Goal: Task Accomplishment & Management: Complete application form

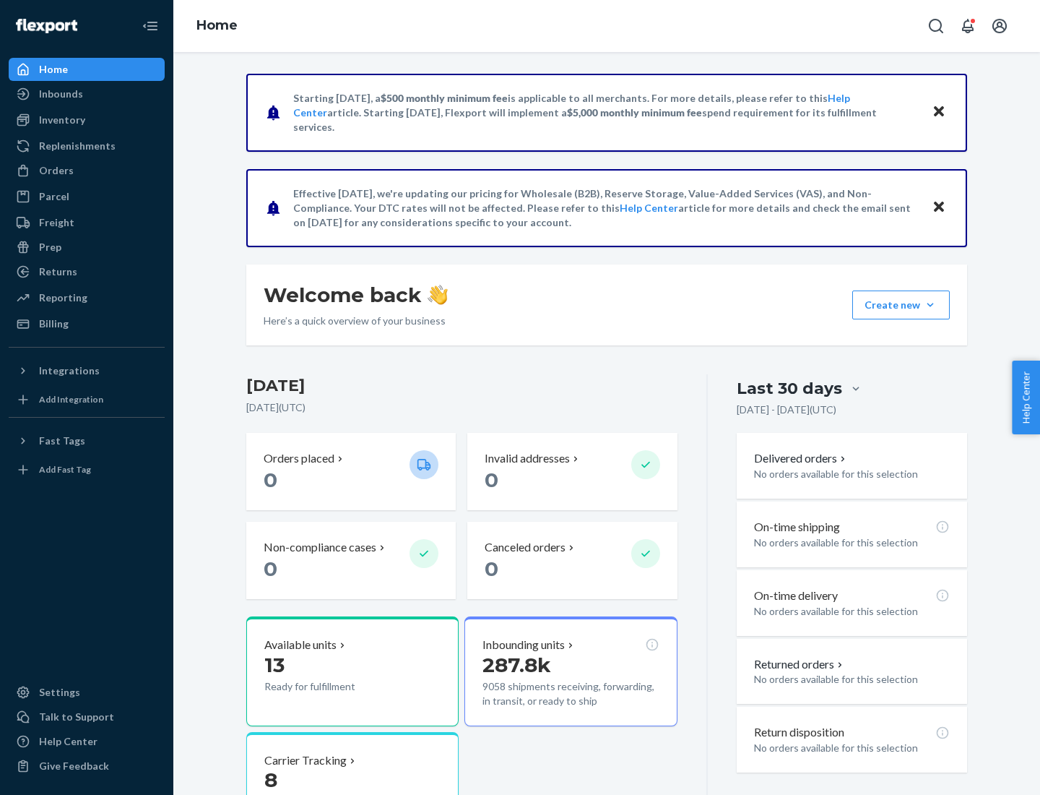
click at [931, 305] on button "Create new Create new inbound Create new order Create new product" at bounding box center [902, 304] width 98 height 29
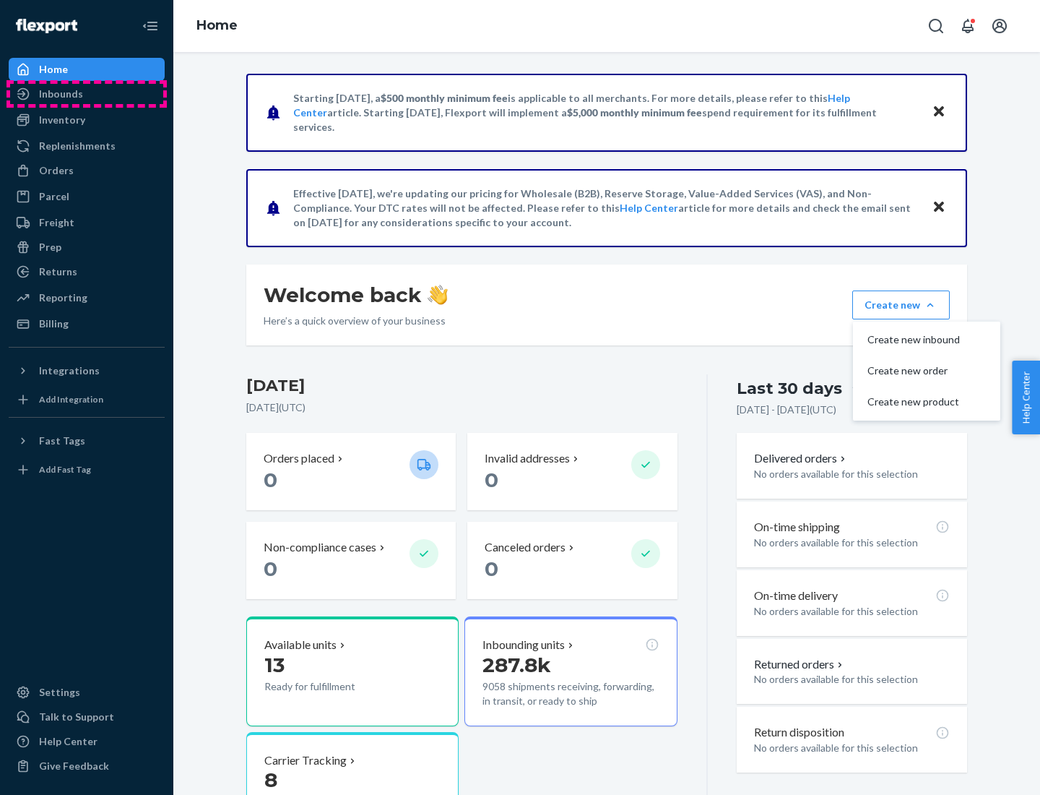
click at [87, 94] on div "Inbounds" at bounding box center [86, 94] width 153 height 20
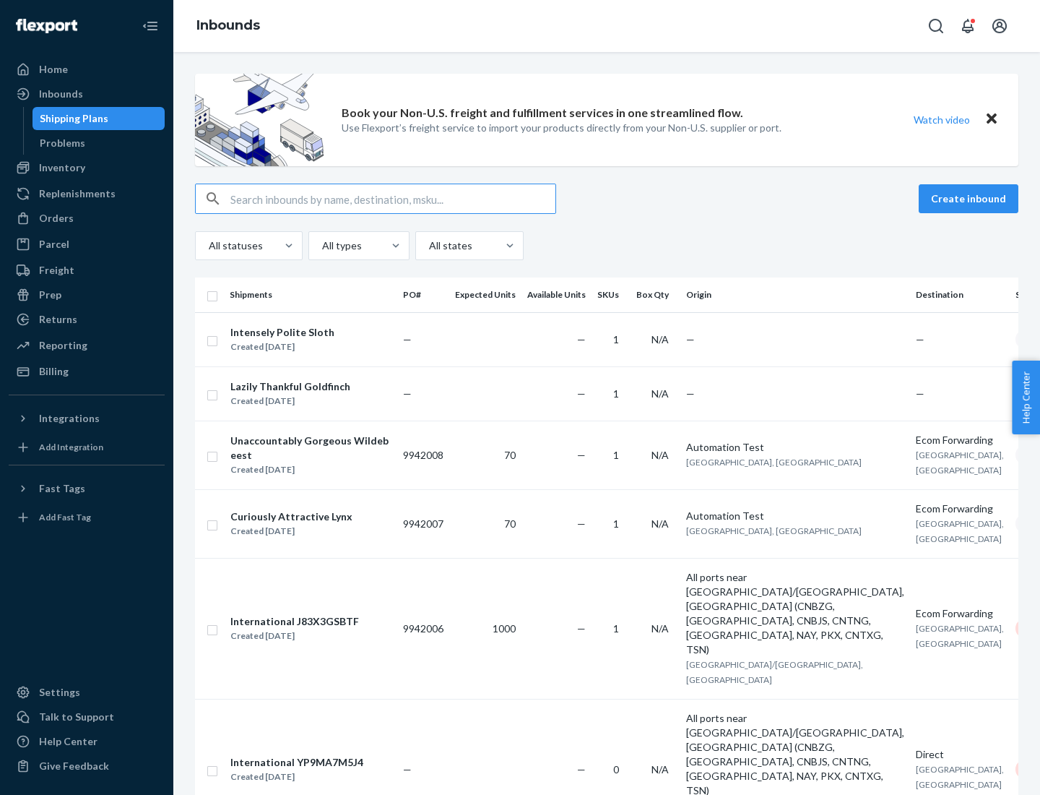
click at [971, 199] on button "Create inbound" at bounding box center [969, 198] width 100 height 29
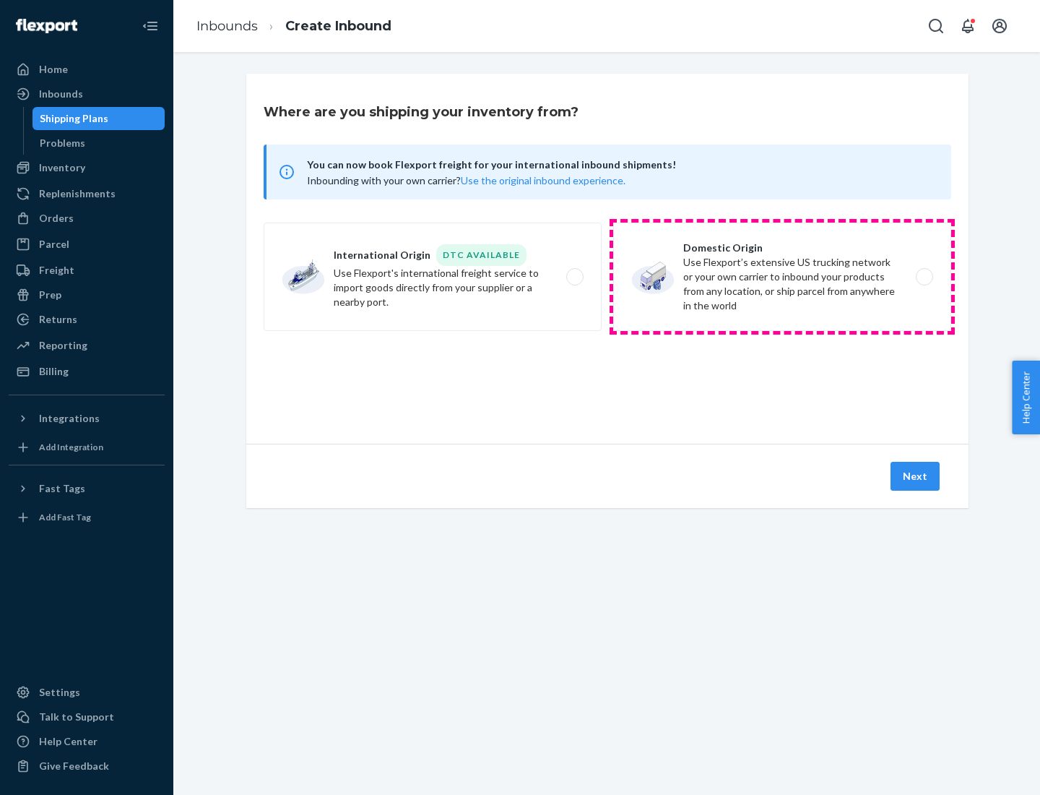
click at [782, 277] on label "Domestic Origin Use Flexport’s extensive US trucking network or your own carrie…" at bounding box center [782, 277] width 338 height 108
click at [924, 277] on input "Domestic Origin Use Flexport’s extensive US trucking network or your own carrie…" at bounding box center [928, 276] width 9 height 9
radio input "true"
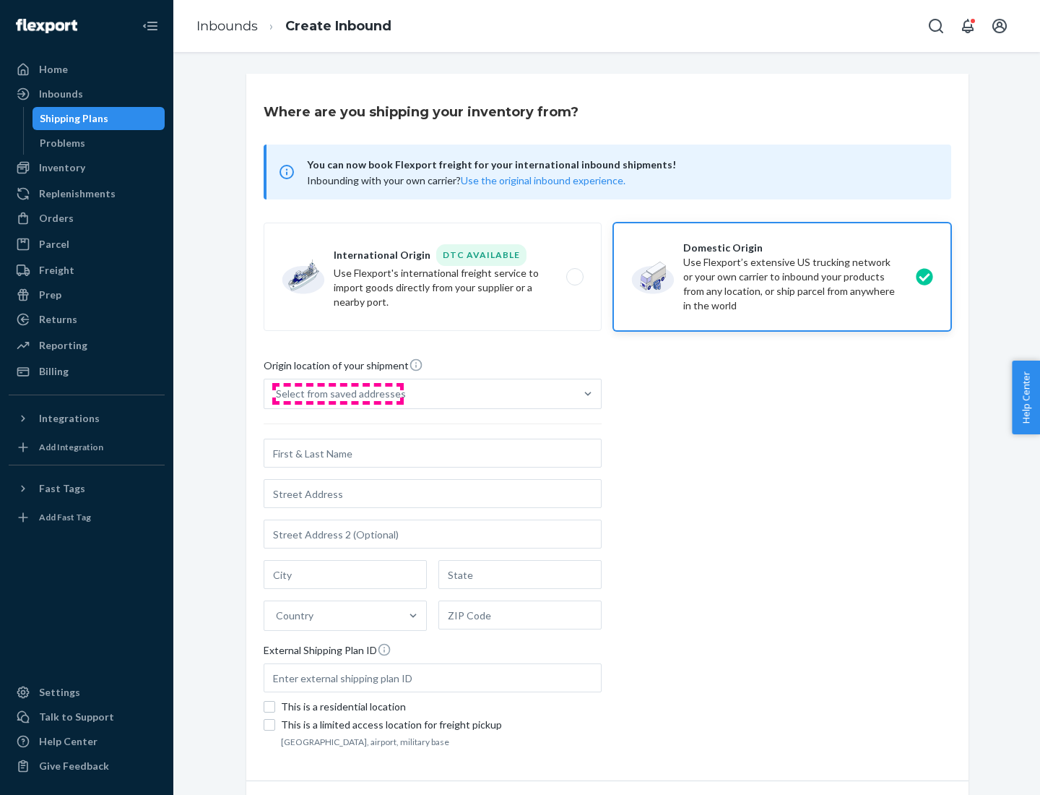
click at [337, 394] on div "Select from saved addresses" at bounding box center [341, 394] width 130 height 14
click at [277, 394] on input "Select from saved addresses" at bounding box center [276, 394] width 1 height 14
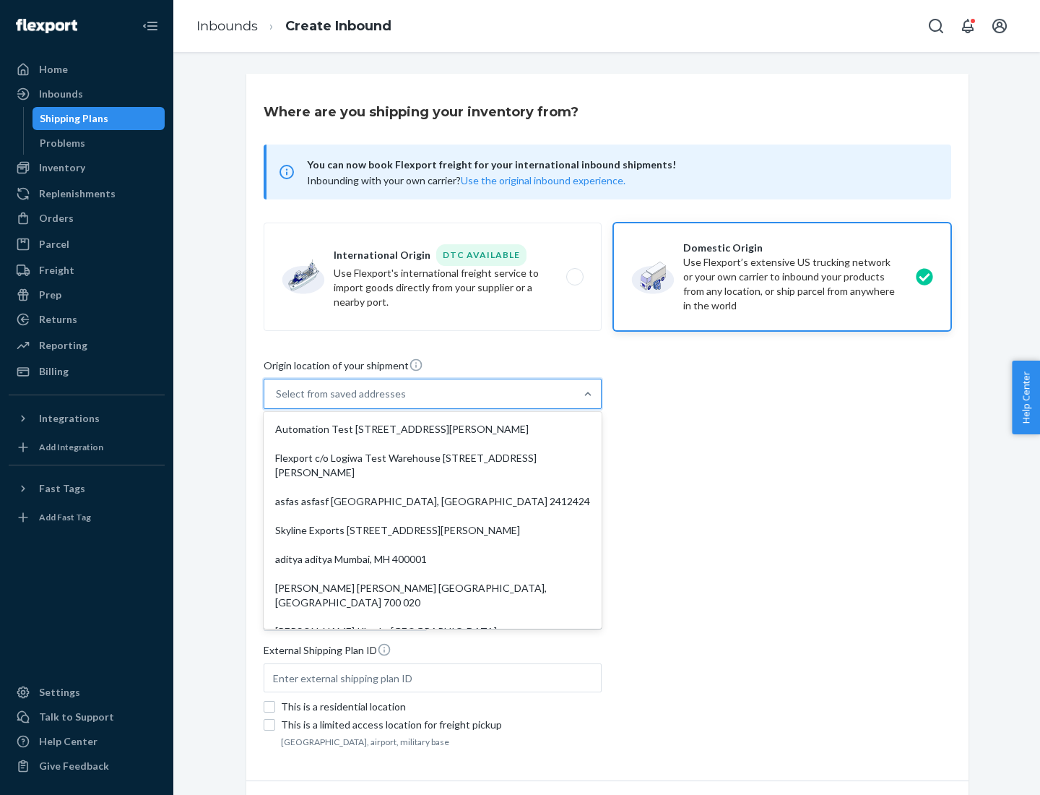
scroll to position [6, 0]
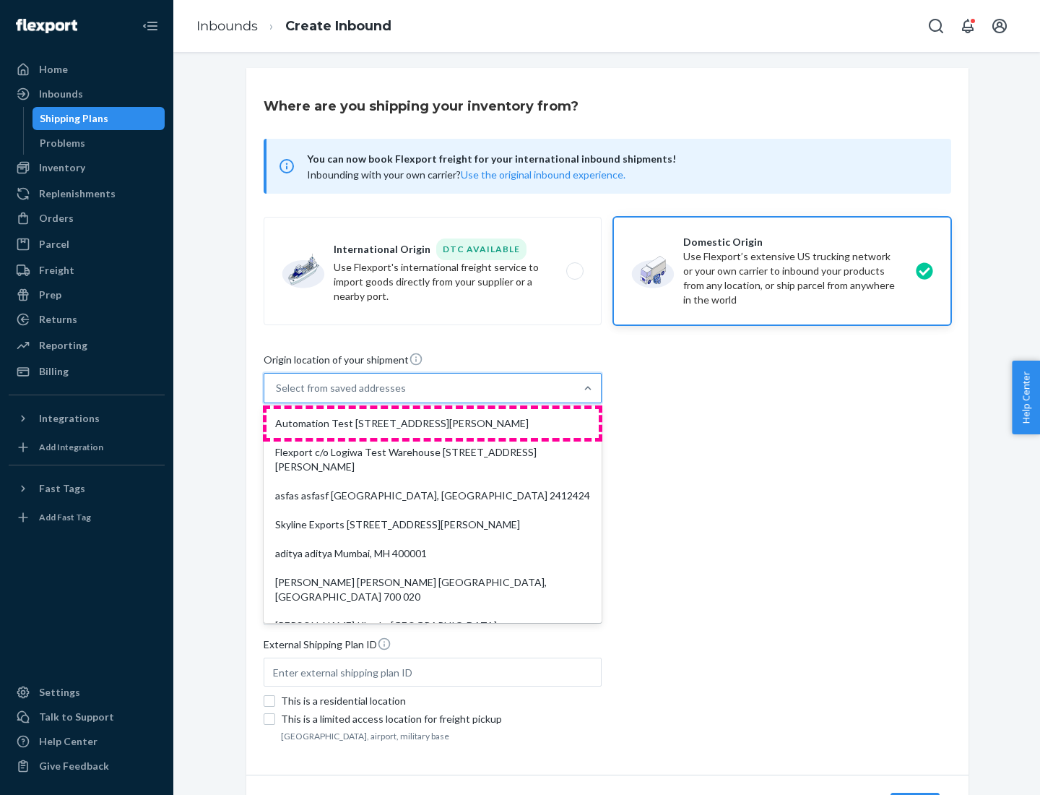
click at [433, 423] on div "Automation Test [STREET_ADDRESS][PERSON_NAME]" at bounding box center [433, 423] width 332 height 29
click at [277, 395] on input "option Automation Test [STREET_ADDRESS][PERSON_NAME]. 9 results available. Use …" at bounding box center [276, 388] width 1 height 14
type input "Automation Test"
type input "9th Floor"
type input "[GEOGRAPHIC_DATA]"
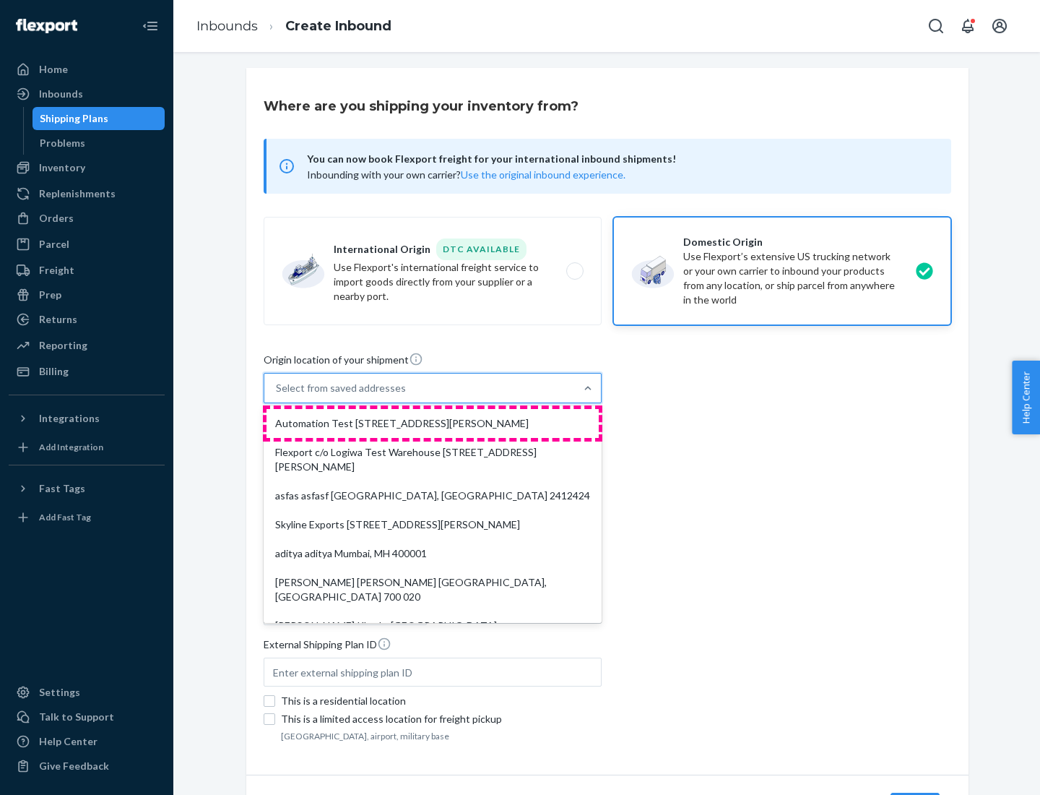
type input "CA"
type input "94104"
type input "[STREET_ADDRESS][PERSON_NAME]"
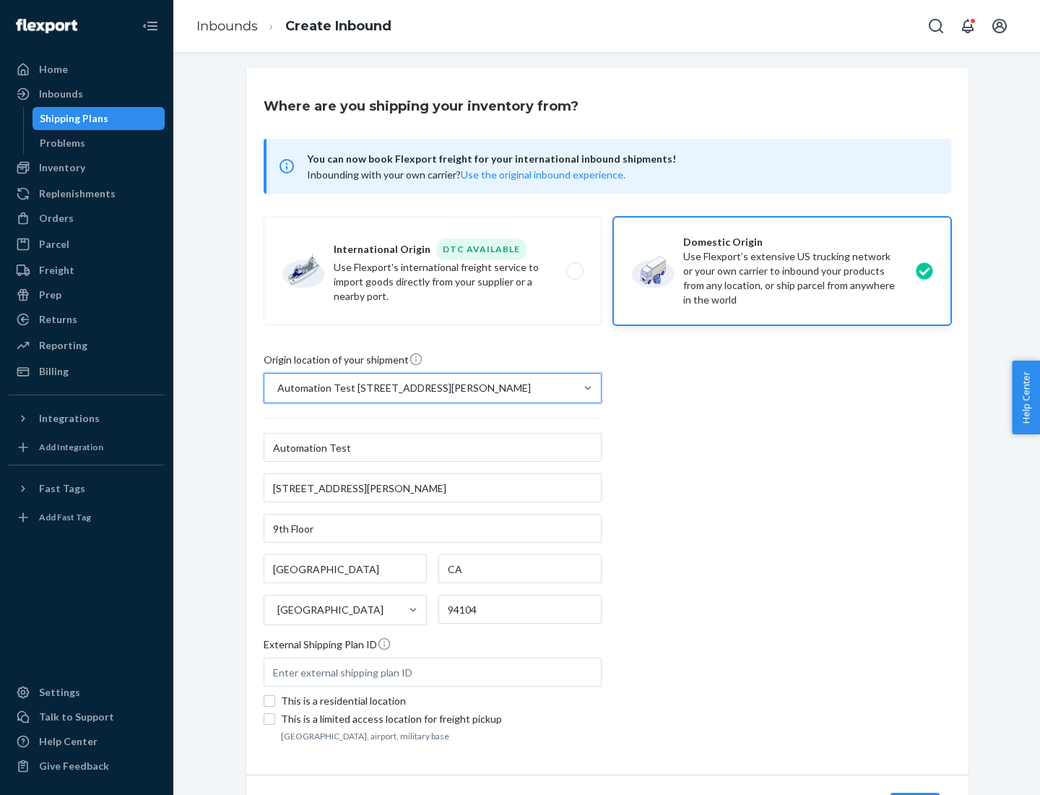
scroll to position [85, 0]
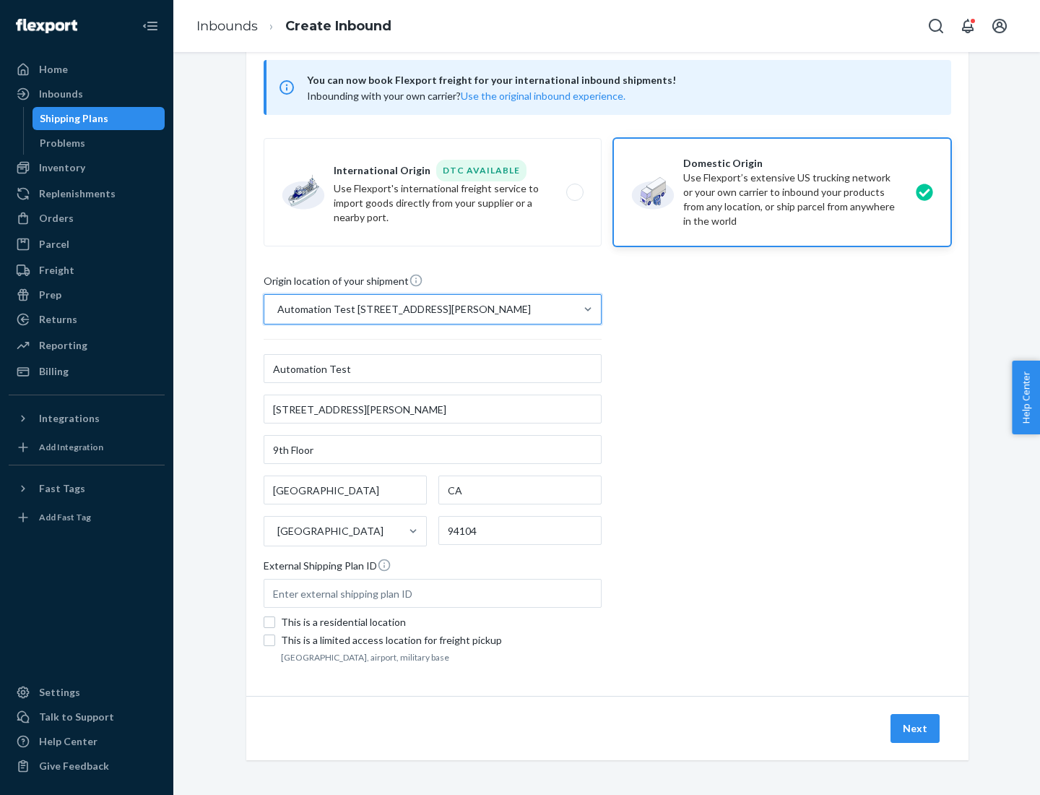
click at [916, 728] on button "Next" at bounding box center [915, 728] width 49 height 29
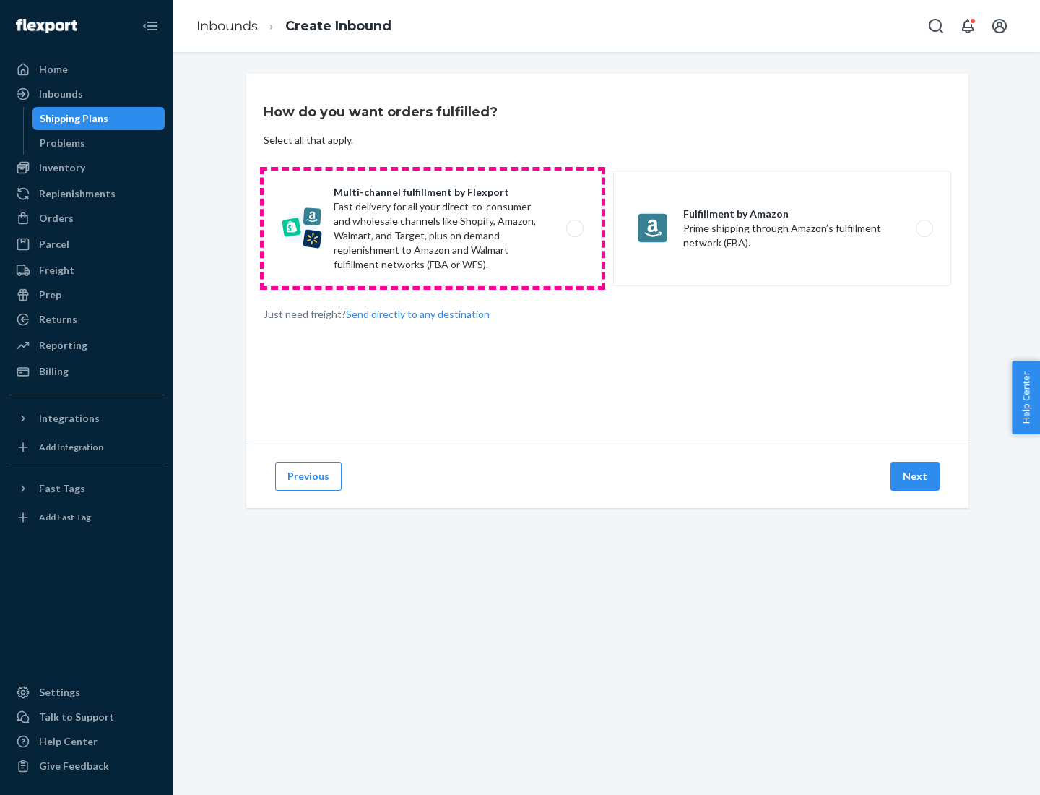
click at [433, 228] on label "Multi-channel fulfillment by Flexport Fast delivery for all your direct-to-cons…" at bounding box center [433, 229] width 338 height 116
click at [574, 228] on input "Multi-channel fulfillment by Flexport Fast delivery for all your direct-to-cons…" at bounding box center [578, 228] width 9 height 9
radio input "true"
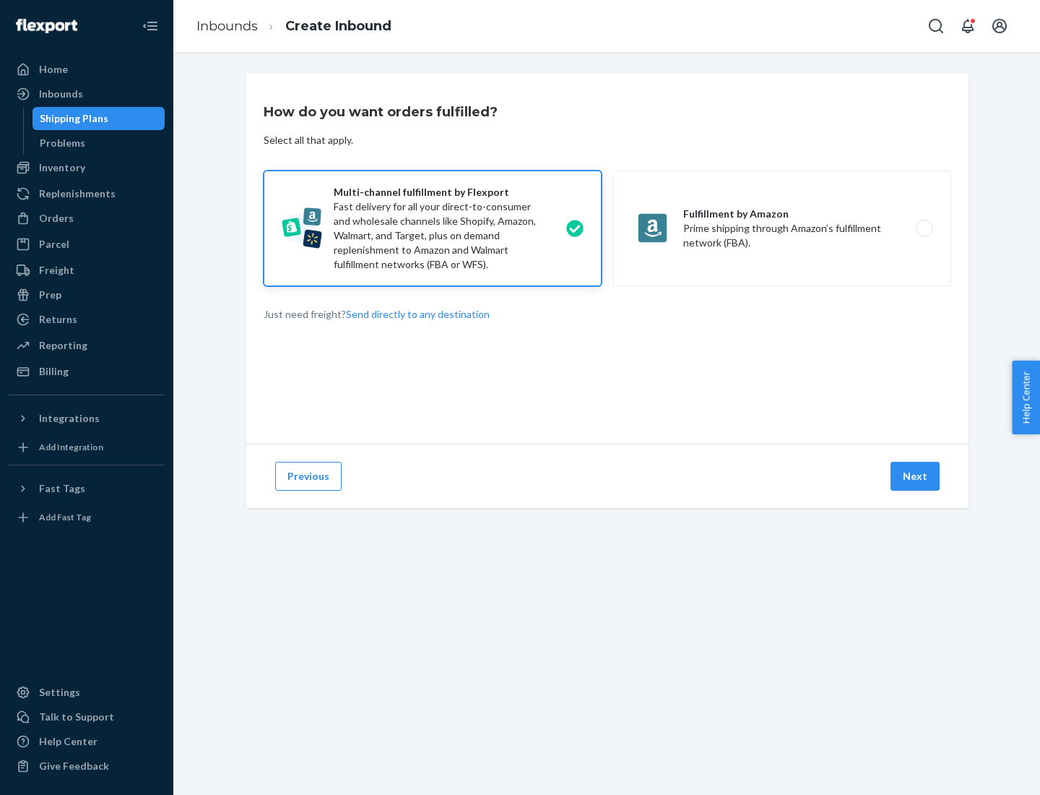
click at [916, 476] on button "Next" at bounding box center [915, 476] width 49 height 29
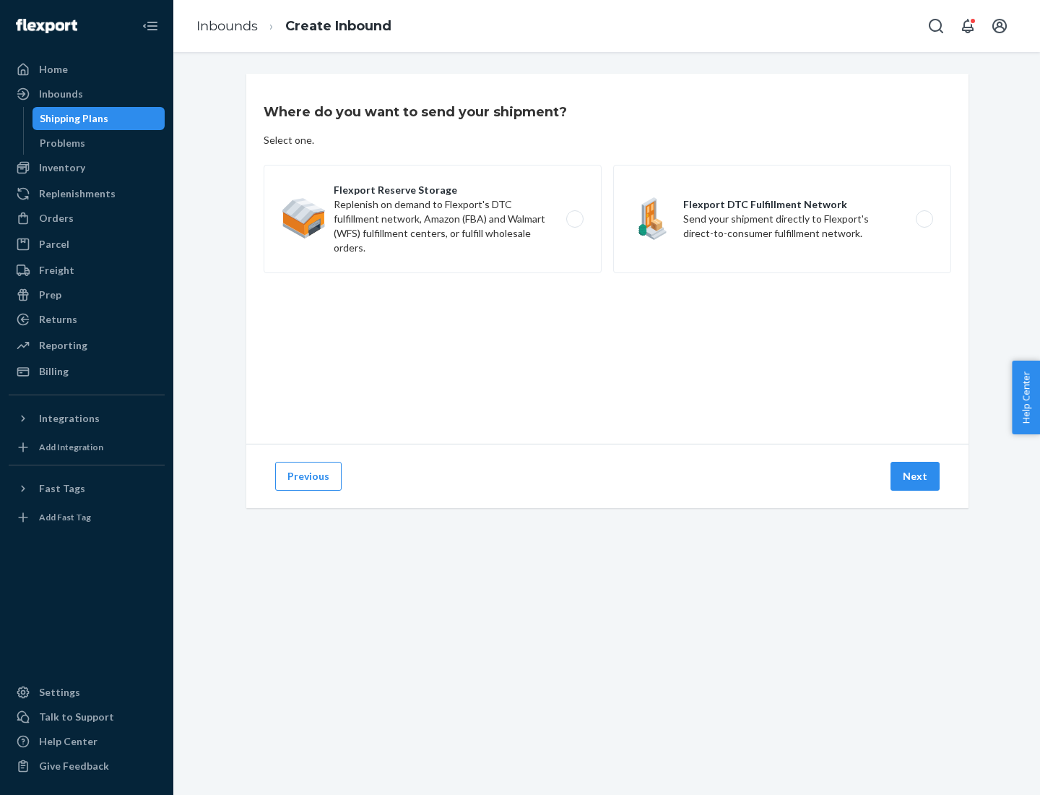
click at [782, 219] on label "Flexport DTC Fulfillment Network Send your shipment directly to Flexport's dire…" at bounding box center [782, 219] width 338 height 108
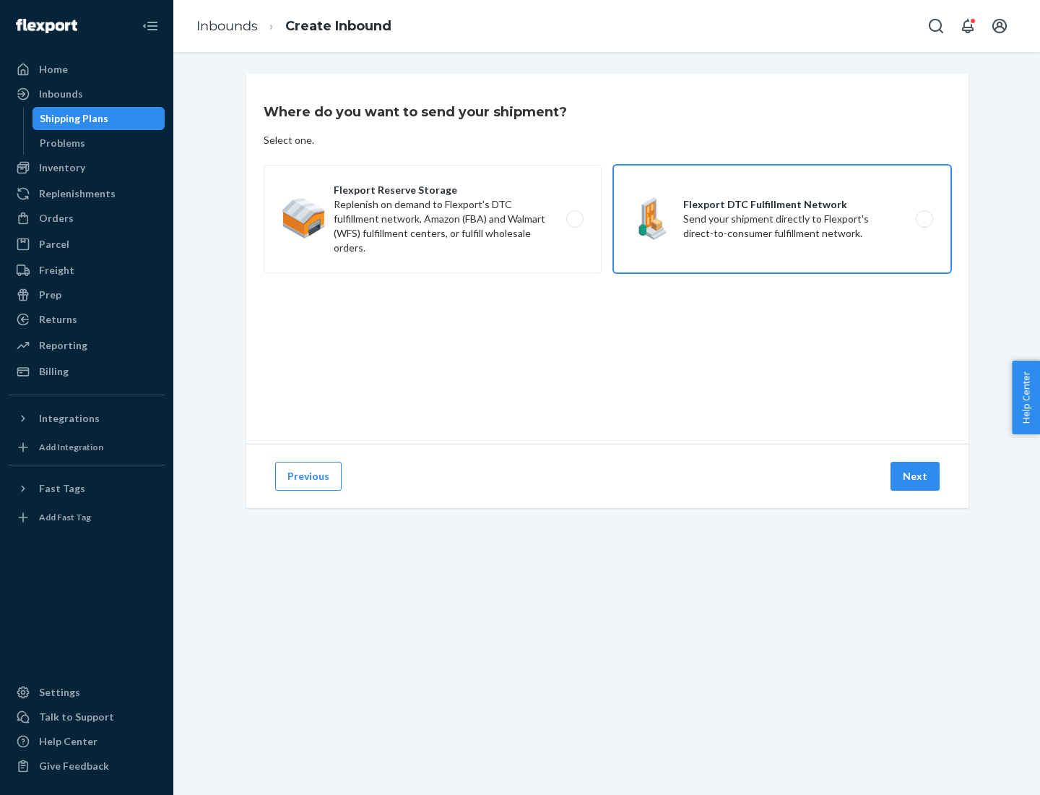
click at [924, 219] on input "Flexport DTC Fulfillment Network Send your shipment directly to Flexport's dire…" at bounding box center [928, 219] width 9 height 9
radio input "true"
click at [916, 476] on button "Next" at bounding box center [915, 476] width 49 height 29
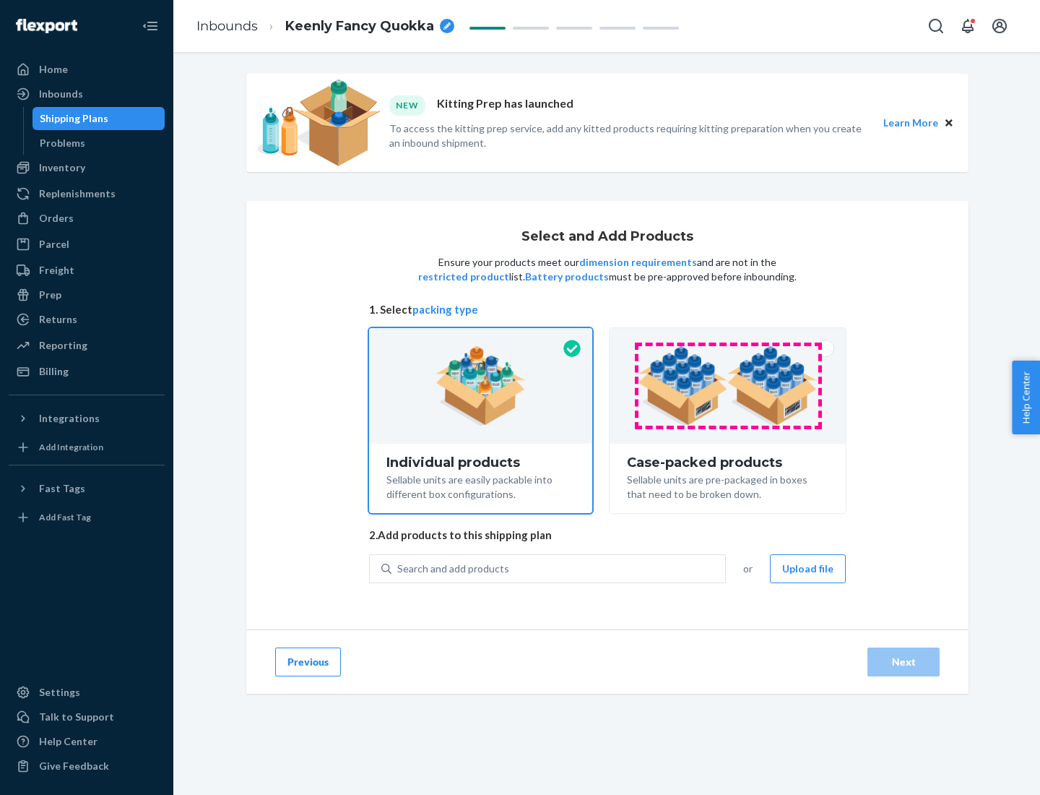
click at [728, 386] on img at bounding box center [728, 385] width 180 height 79
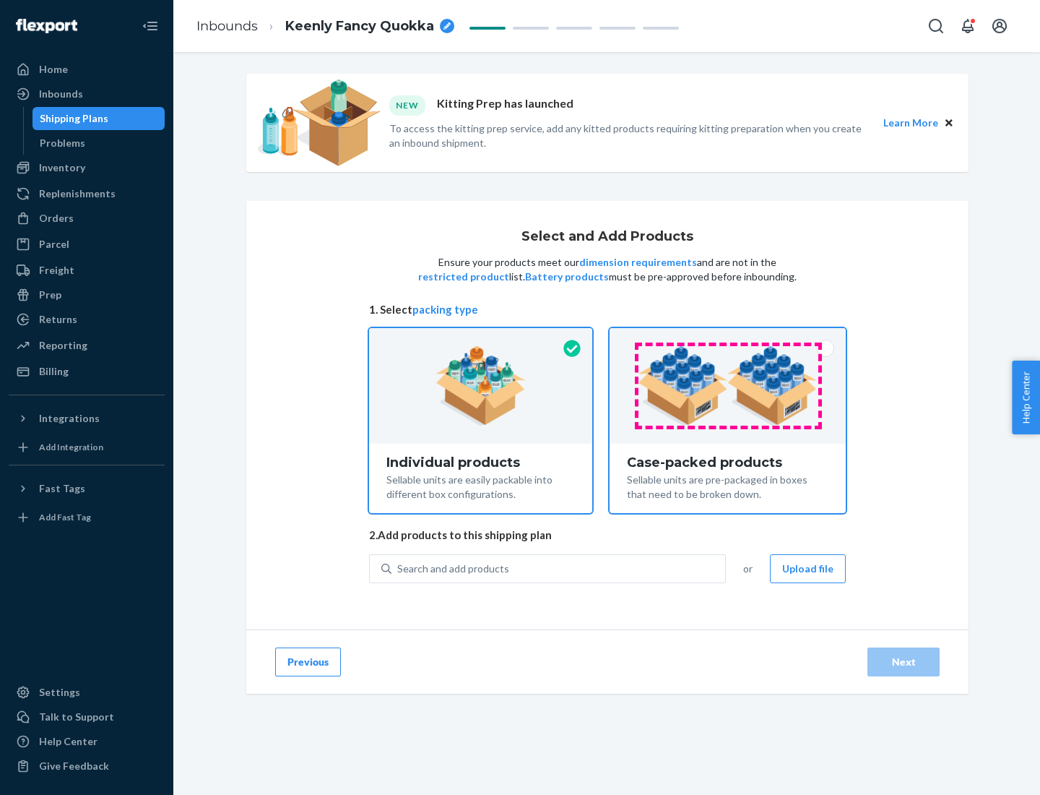
click at [728, 337] on input "Case-packed products Sellable units are pre-packaged in boxes that need to be b…" at bounding box center [727, 332] width 9 height 9
radio input "true"
radio input "false"
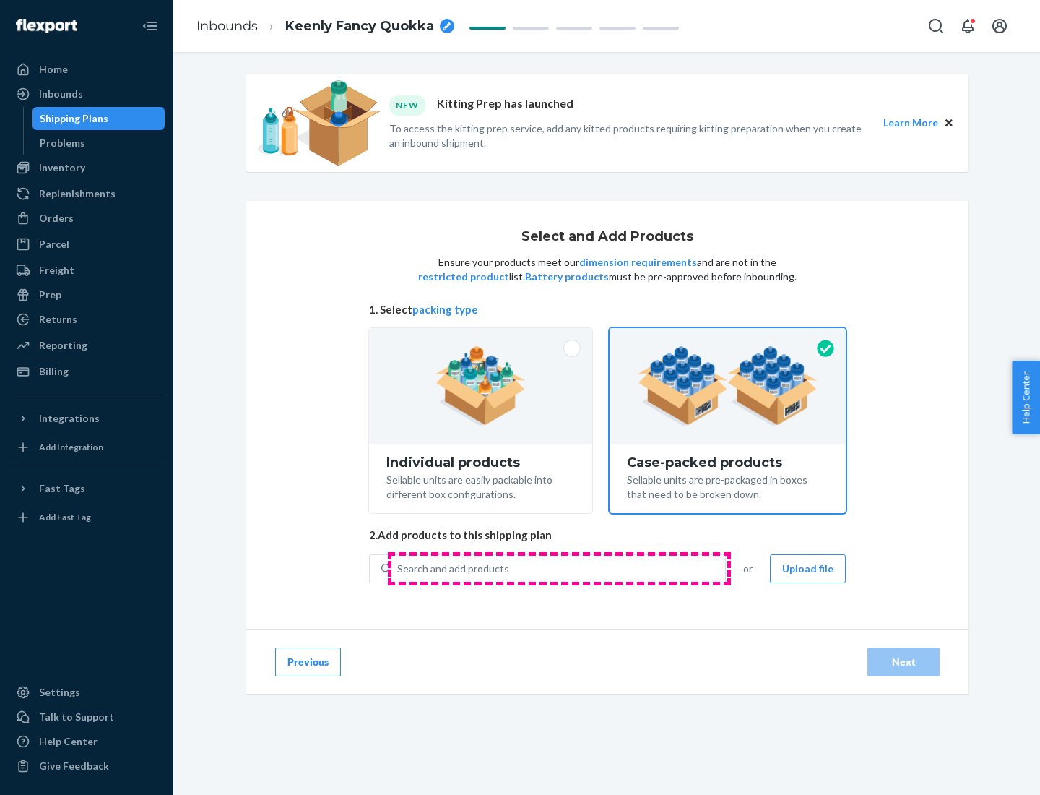
click at [559, 568] on div "Search and add products" at bounding box center [559, 569] width 334 height 26
click at [399, 568] on input "Search and add products" at bounding box center [397, 568] width 1 height 14
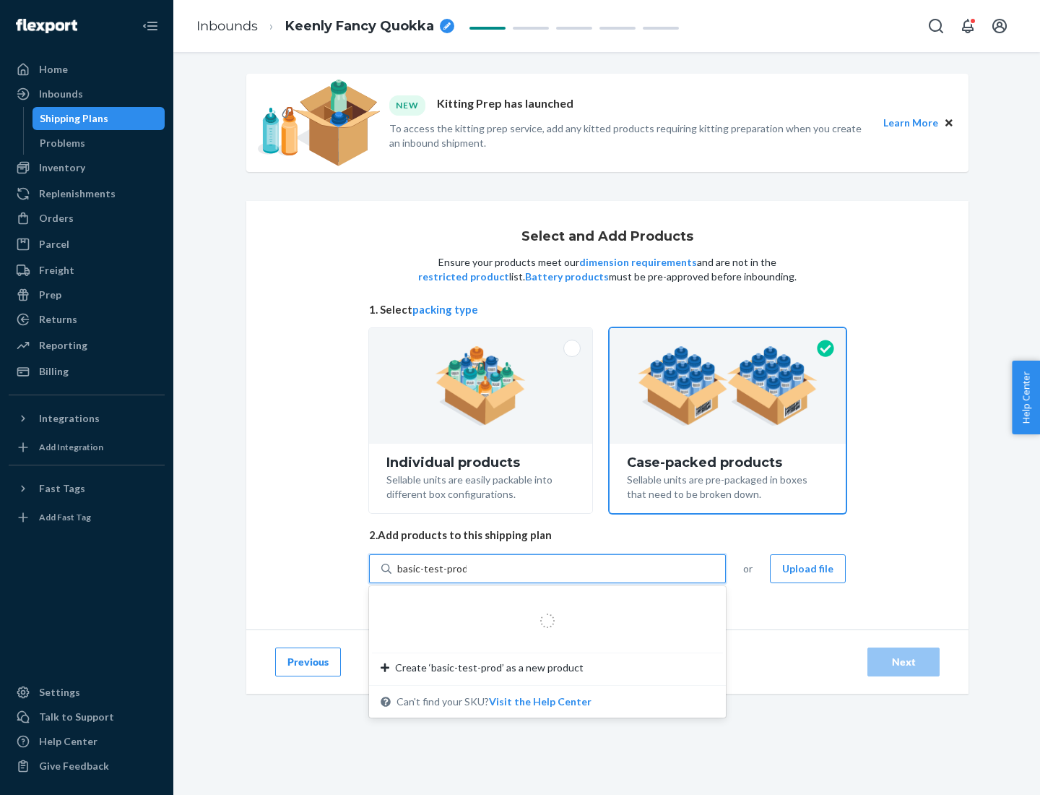
type input "basic-test-product-1"
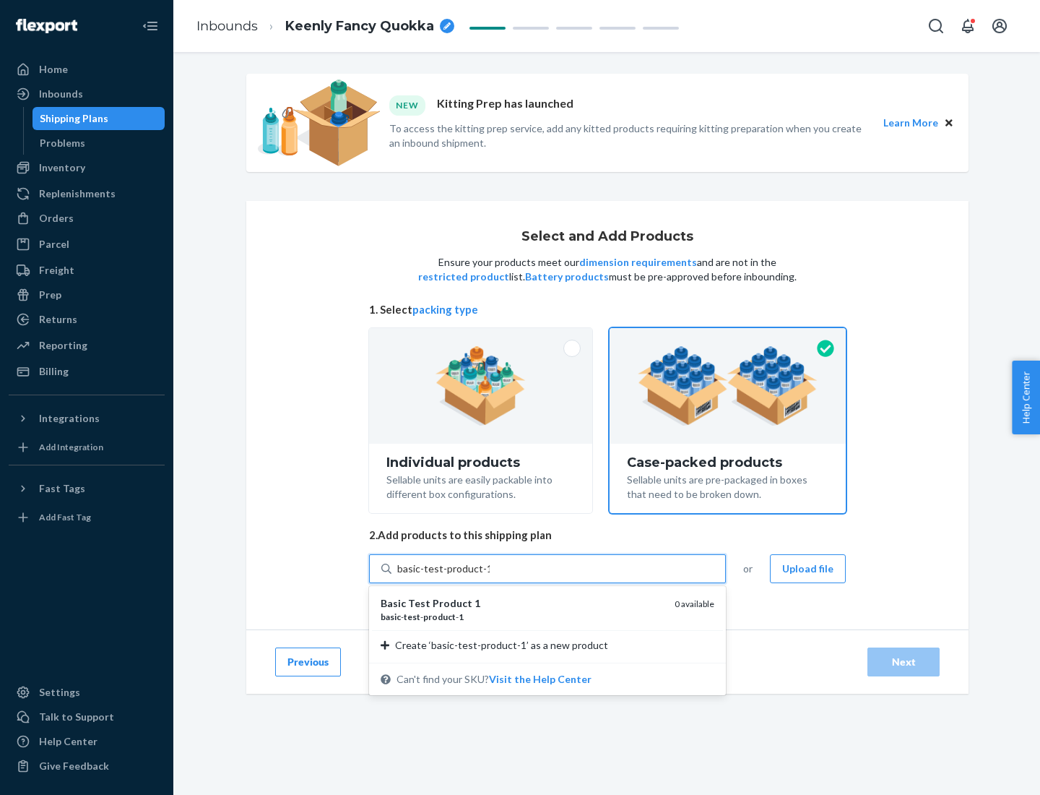
click at [522, 616] on div "basic - test - product - 1" at bounding box center [522, 616] width 282 height 12
click at [490, 576] on input "basic-test-product-1" at bounding box center [443, 568] width 92 height 14
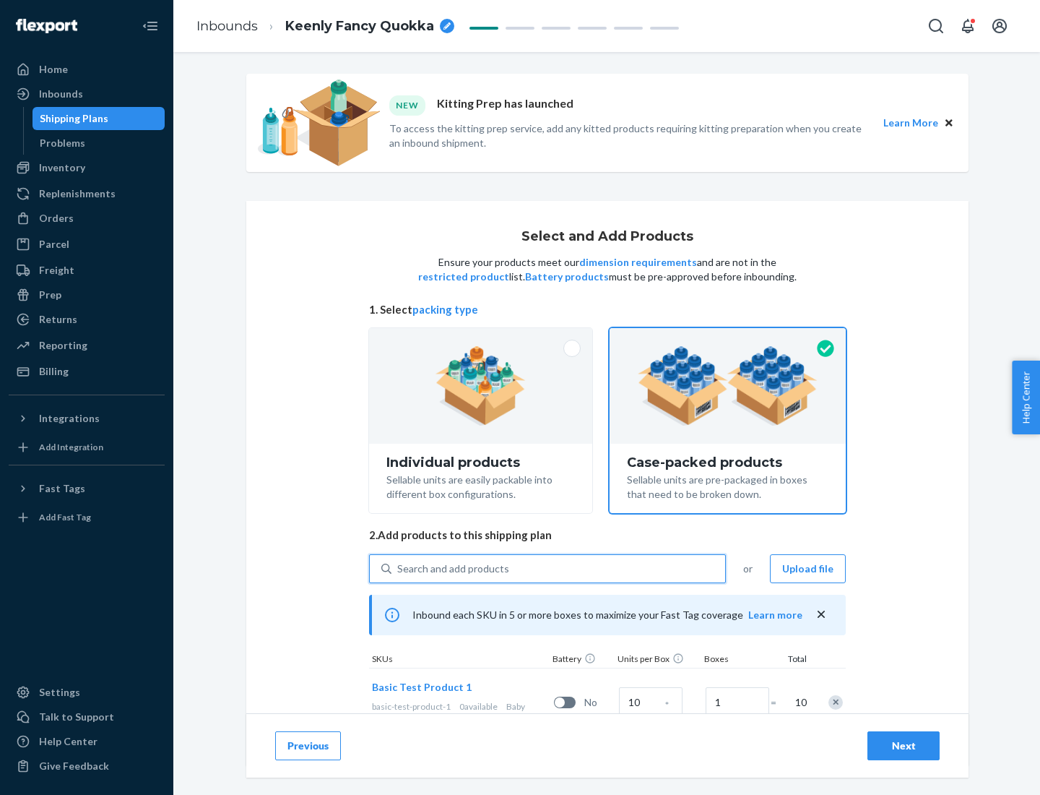
scroll to position [52, 0]
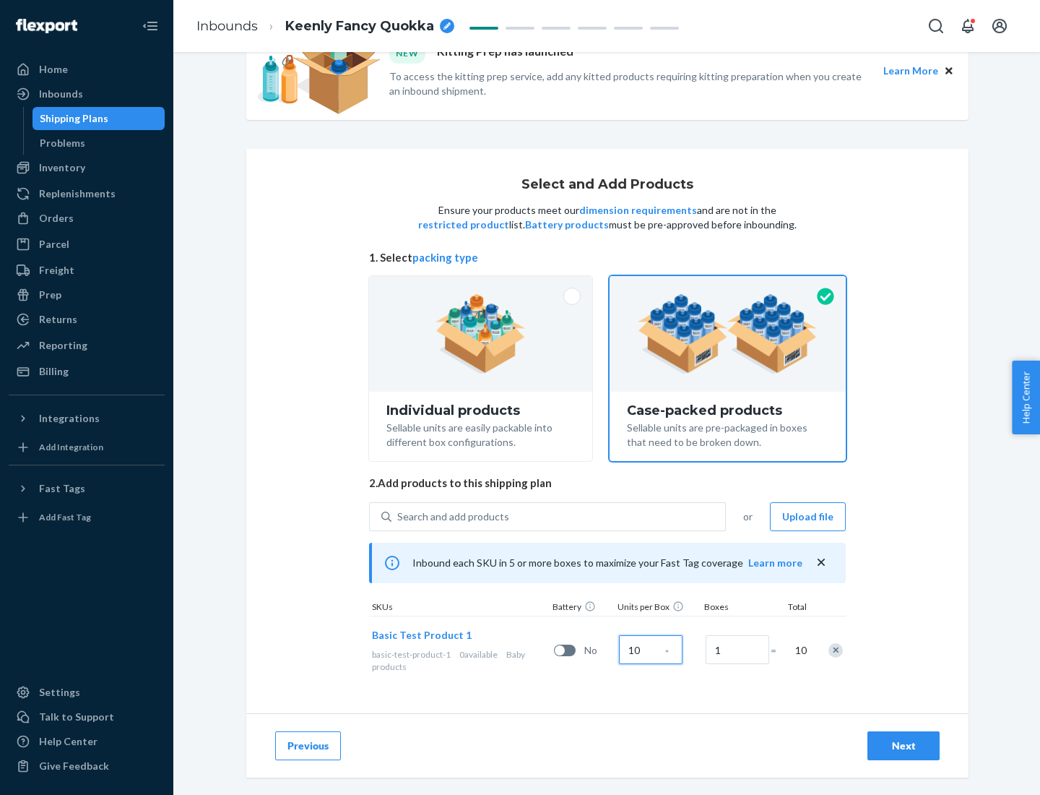
type input "10"
type input "7"
click at [904, 746] on div "Next" at bounding box center [904, 745] width 48 height 14
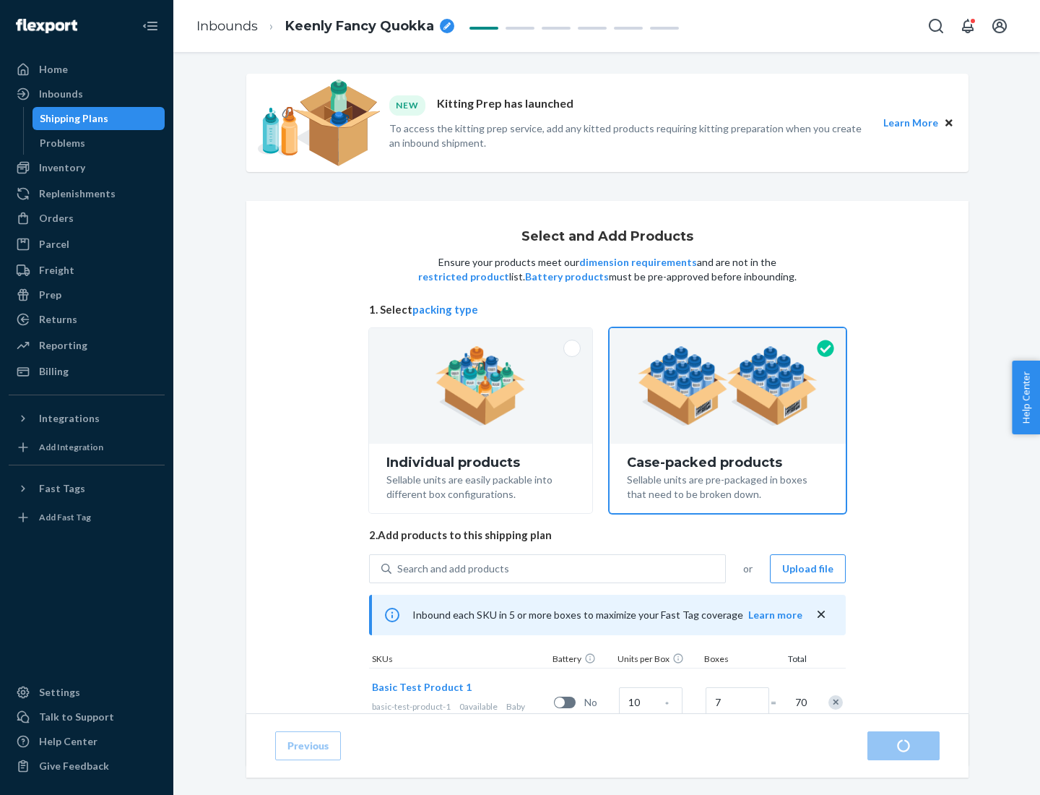
radio input "true"
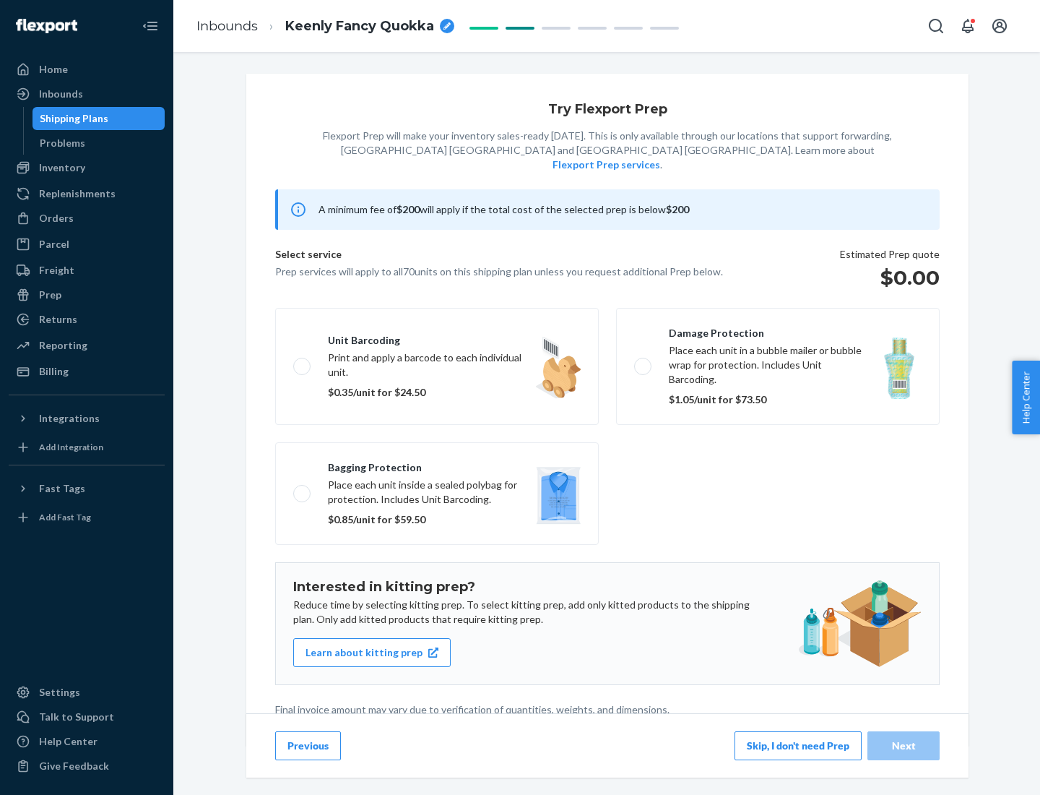
scroll to position [4, 0]
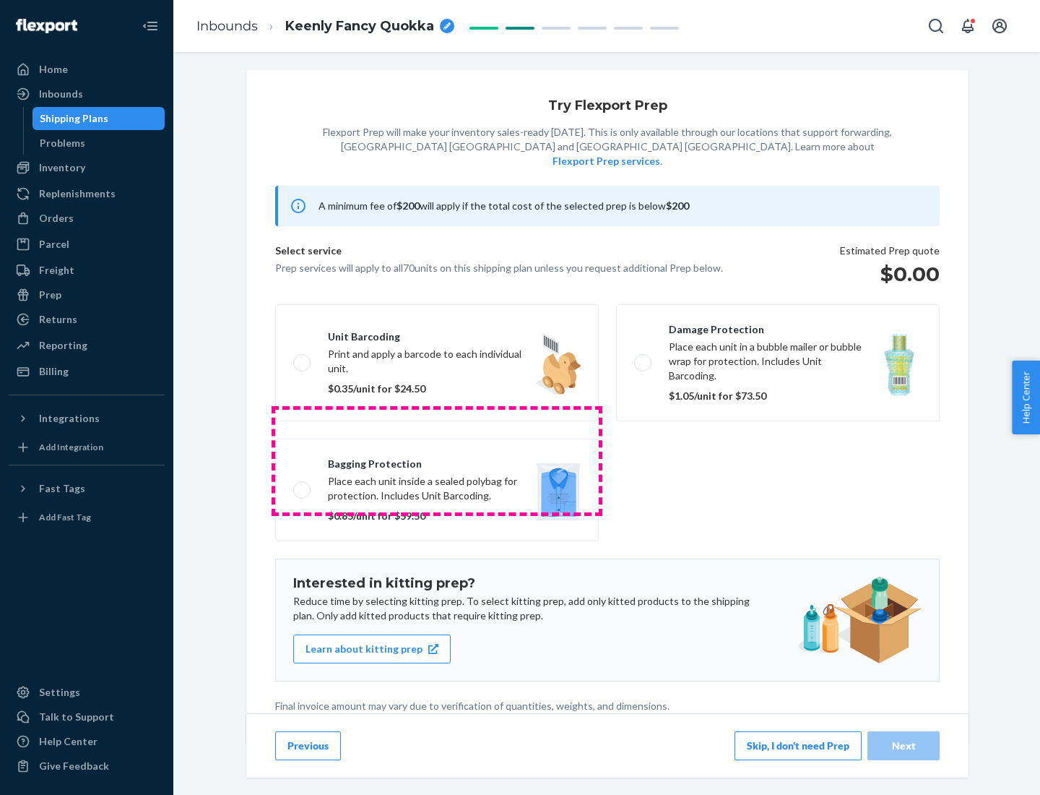
click at [437, 460] on label "Bagging protection Place each unit inside a sealed polybag for protection. Incl…" at bounding box center [437, 490] width 324 height 103
click at [303, 485] on input "Bagging protection Place each unit inside a sealed polybag for protection. Incl…" at bounding box center [297, 489] width 9 height 9
checkbox input "true"
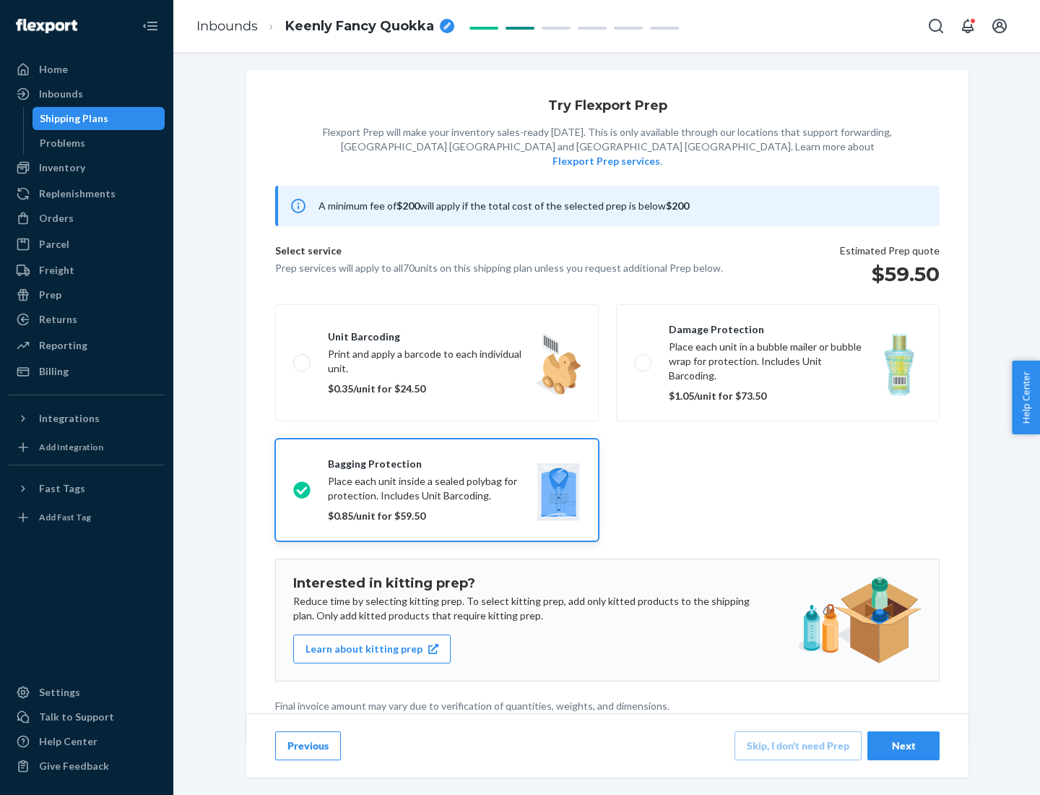
click at [904, 745] on div "Next" at bounding box center [904, 745] width 48 height 14
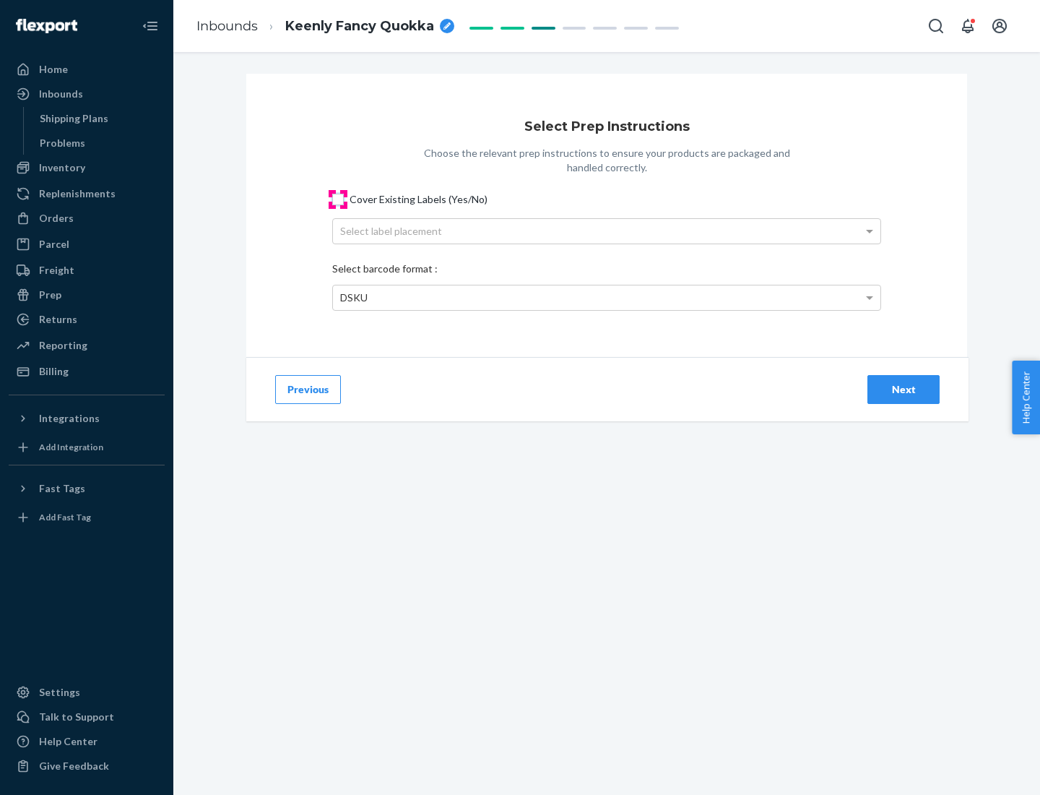
click at [338, 199] on input "Cover Existing Labels (Yes/No)" at bounding box center [338, 200] width 12 height 12
checkbox input "true"
click at [607, 230] on div "Select label placement" at bounding box center [607, 231] width 548 height 25
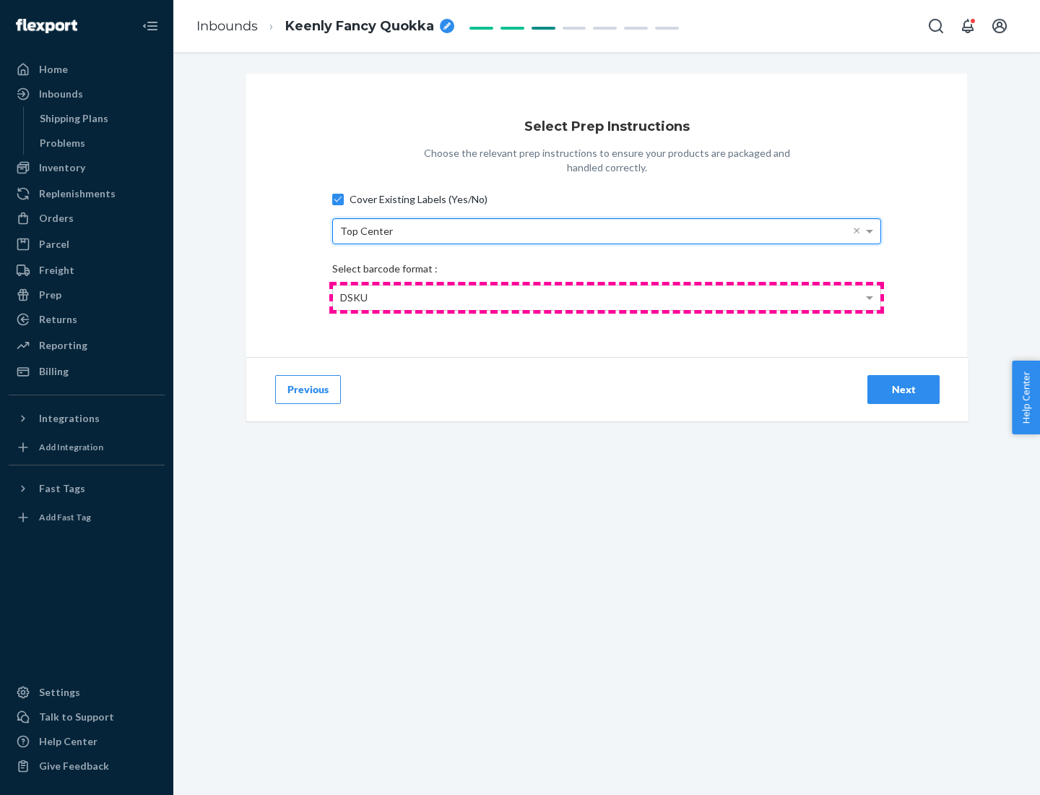
click at [607, 297] on div "DSKU" at bounding box center [607, 297] width 548 height 25
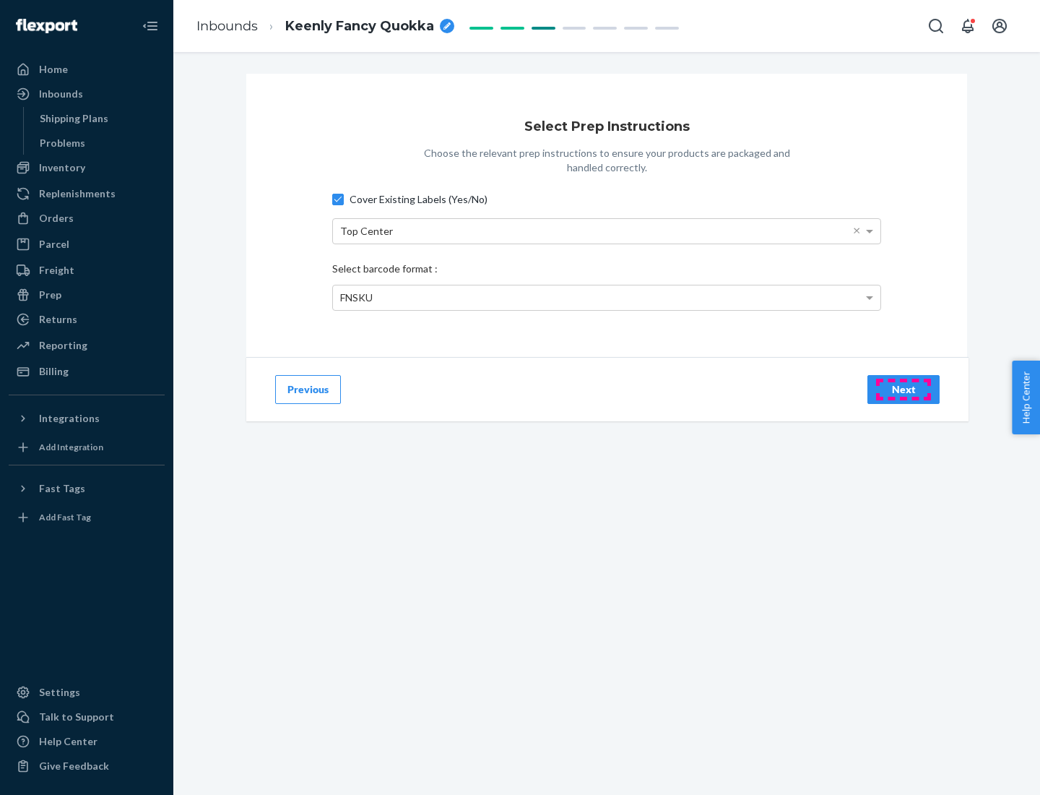
click at [904, 389] on div "Next" at bounding box center [904, 389] width 48 height 14
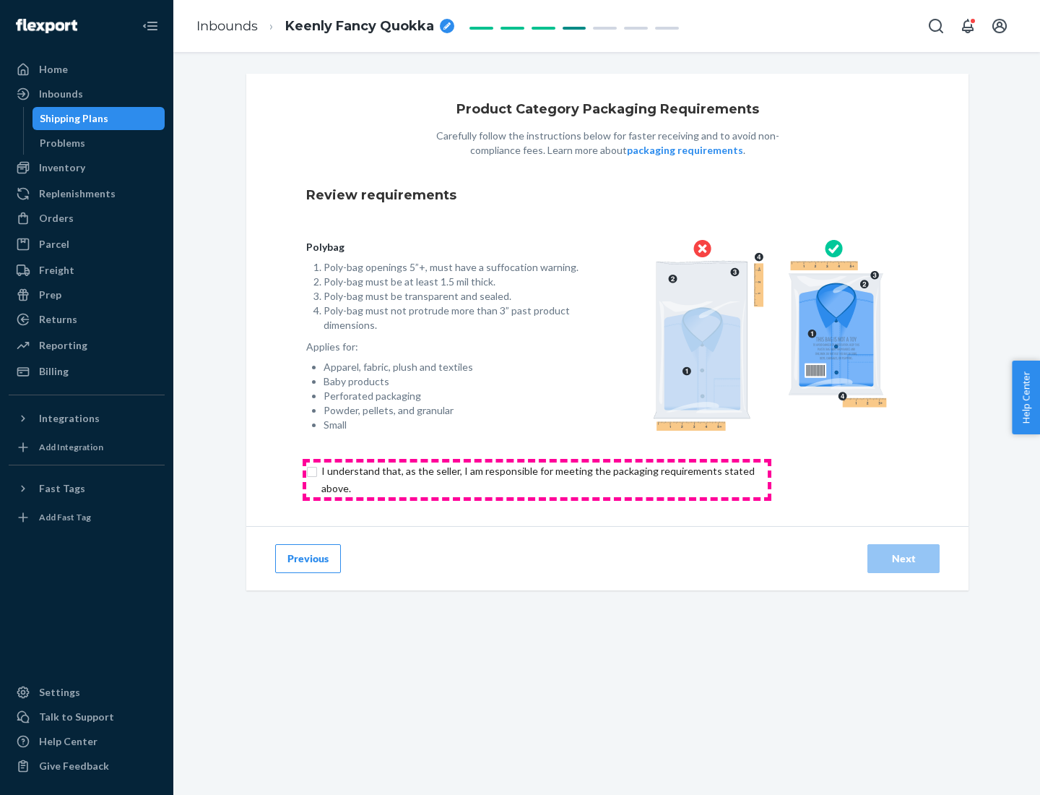
click at [537, 479] on input "checkbox" at bounding box center [546, 479] width 480 height 35
checkbox input "true"
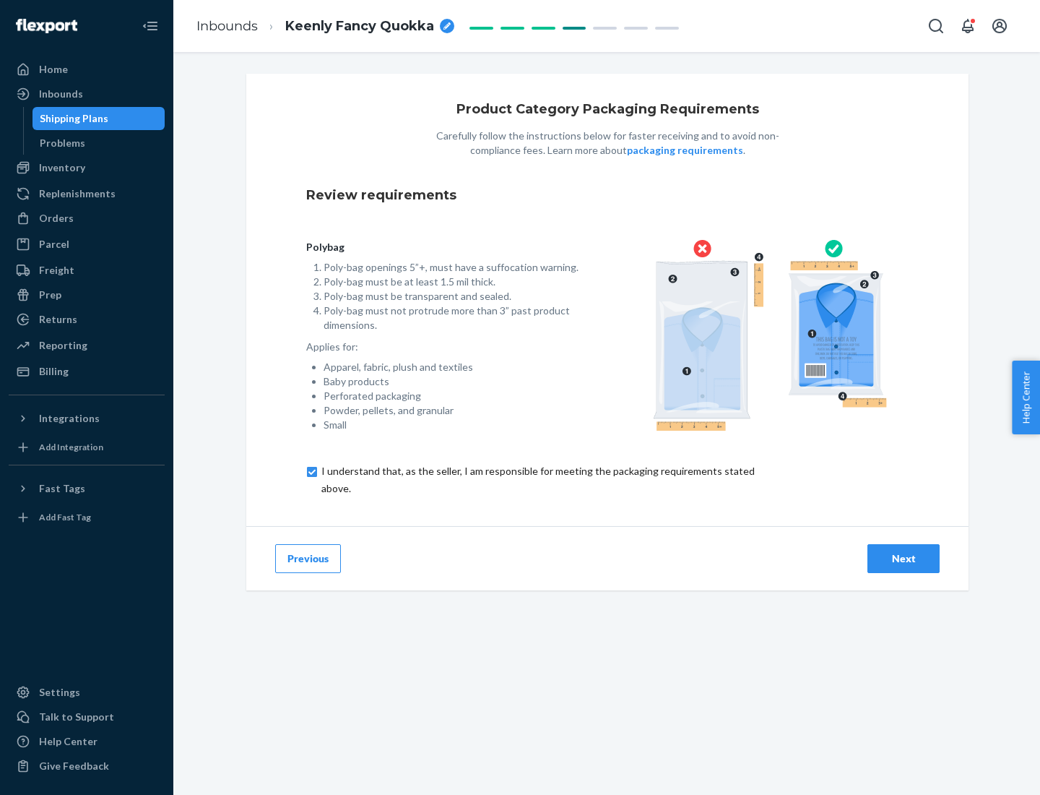
click at [904, 558] on div "Next" at bounding box center [904, 558] width 48 height 14
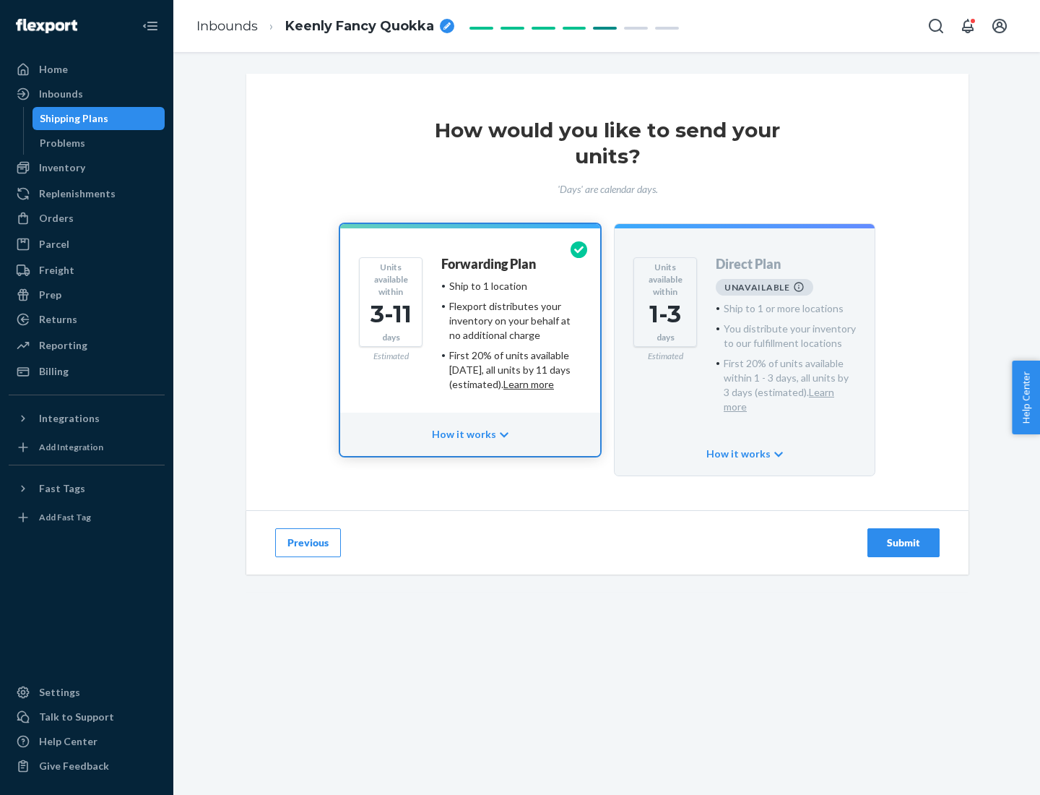
click at [490, 264] on h4 "Forwarding Plan" at bounding box center [488, 264] width 95 height 14
click at [904, 535] on div "Submit" at bounding box center [904, 542] width 48 height 14
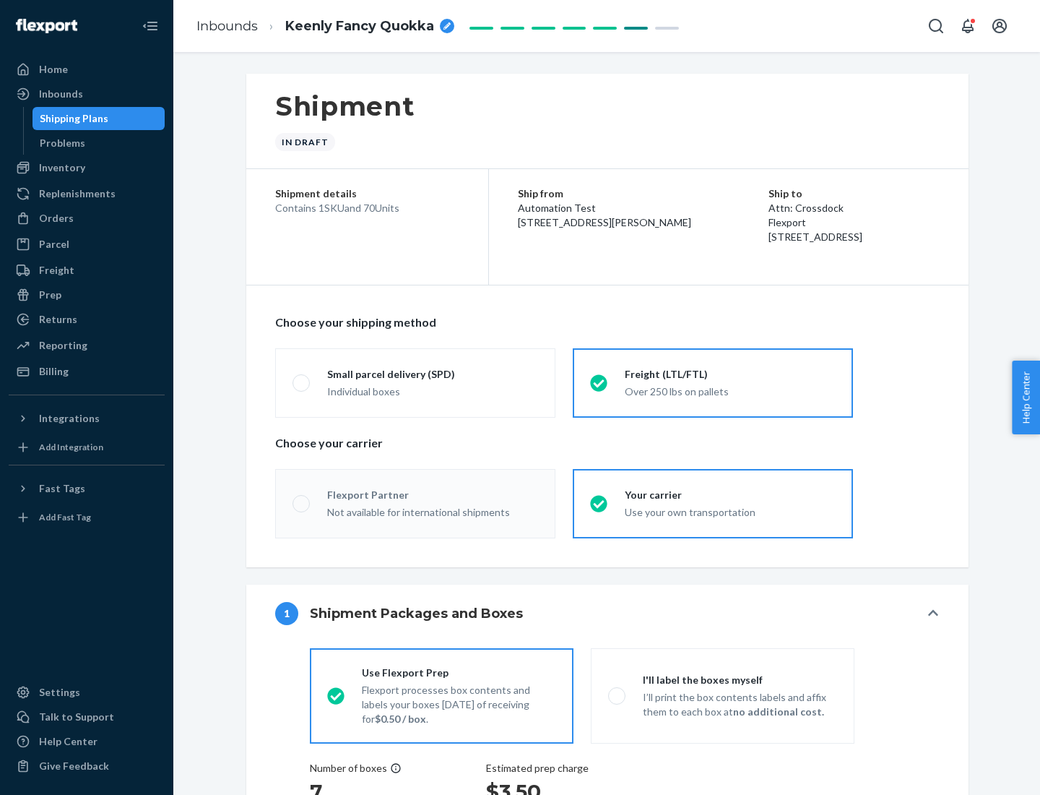
radio input "true"
radio input "false"
radio input "true"
radio input "false"
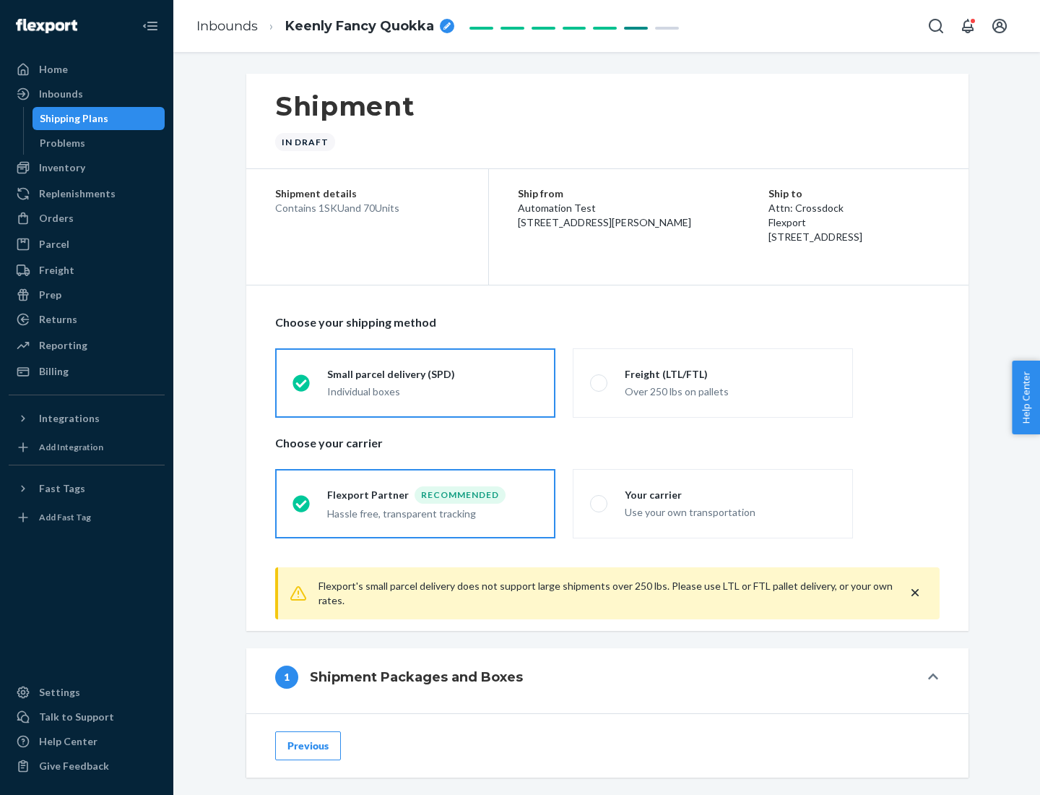
click at [713, 382] on div "Over 250 lbs on pallets" at bounding box center [730, 389] width 211 height 17
click at [600, 382] on input "Freight (LTL/FTL) Over 250 lbs on pallets" at bounding box center [594, 382] width 9 height 9
radio input "true"
radio input "false"
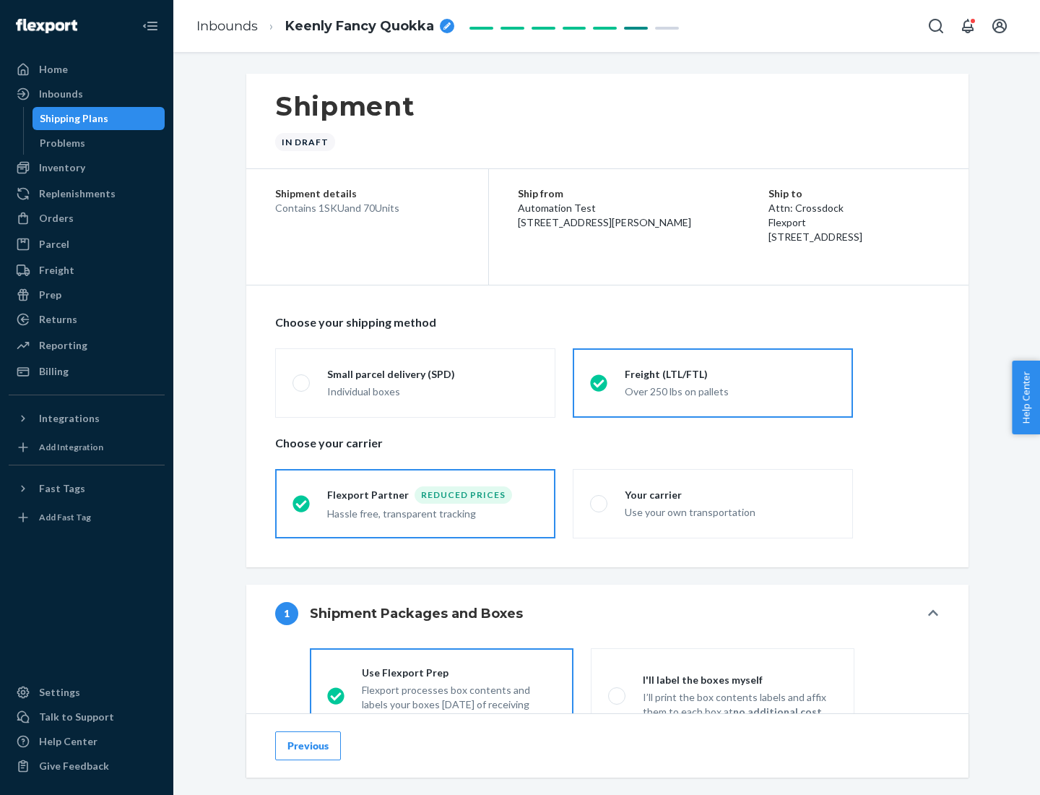
scroll to position [80, 0]
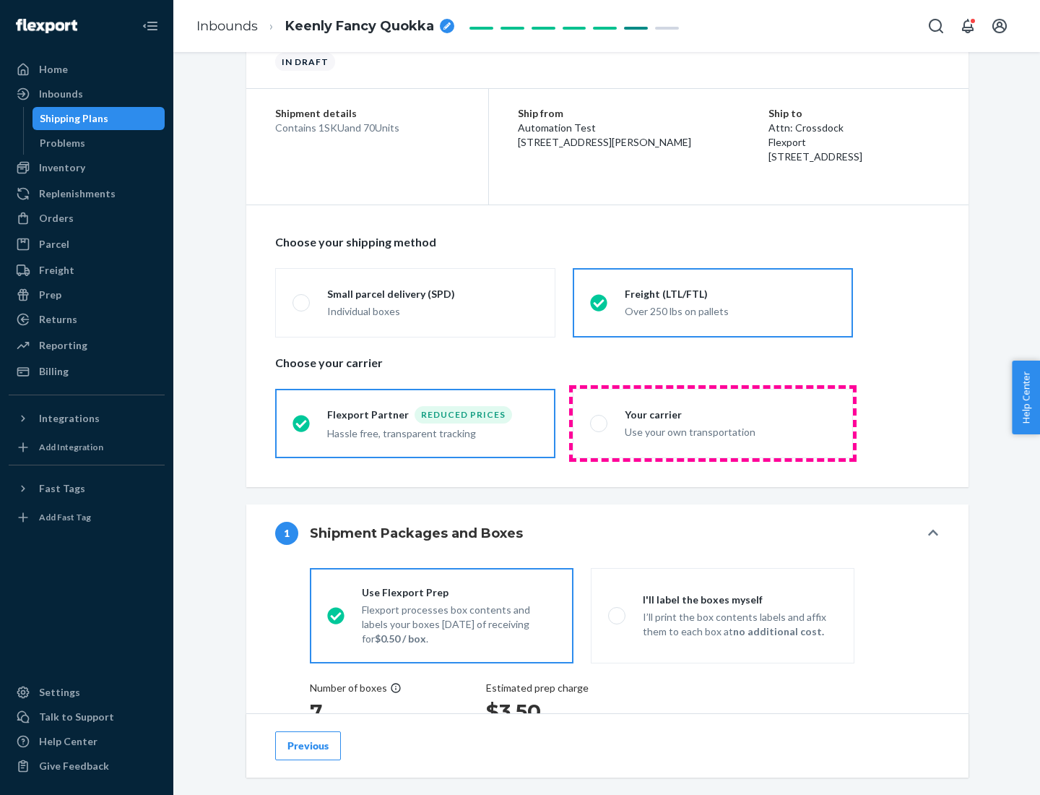
click at [713, 423] on div "Use your own transportation" at bounding box center [730, 430] width 211 height 17
click at [600, 423] on input "Your carrier Use your own transportation" at bounding box center [594, 422] width 9 height 9
radio input "true"
radio input "false"
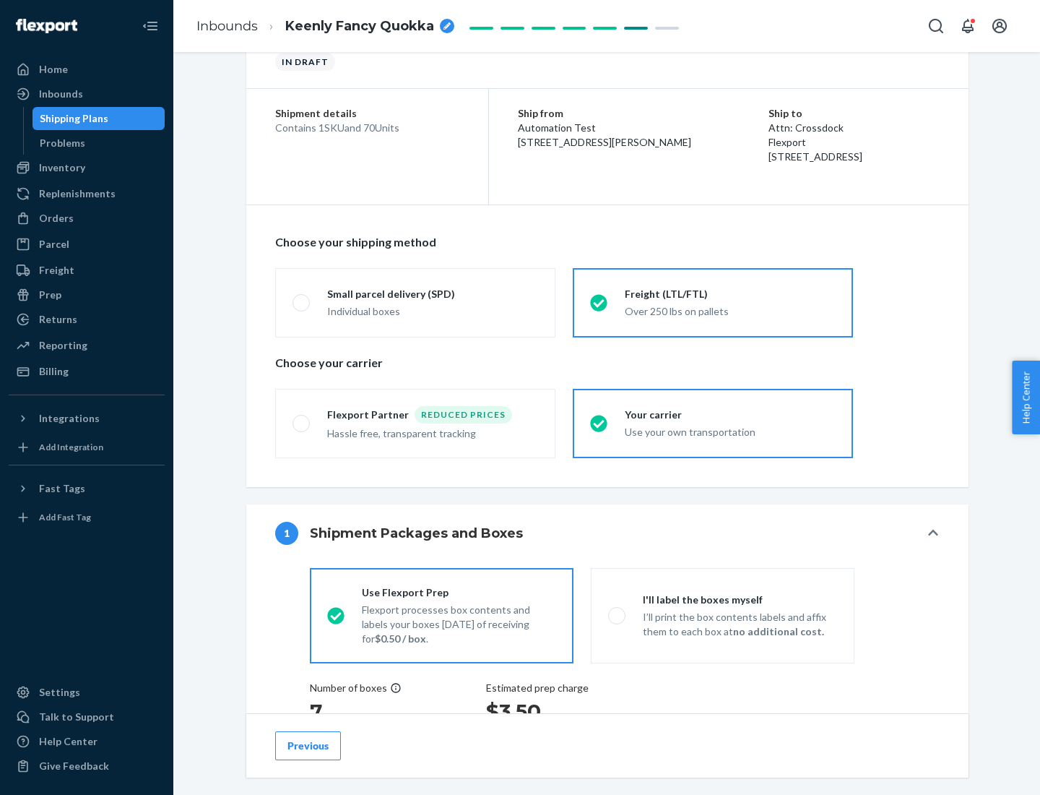
scroll to position [272, 0]
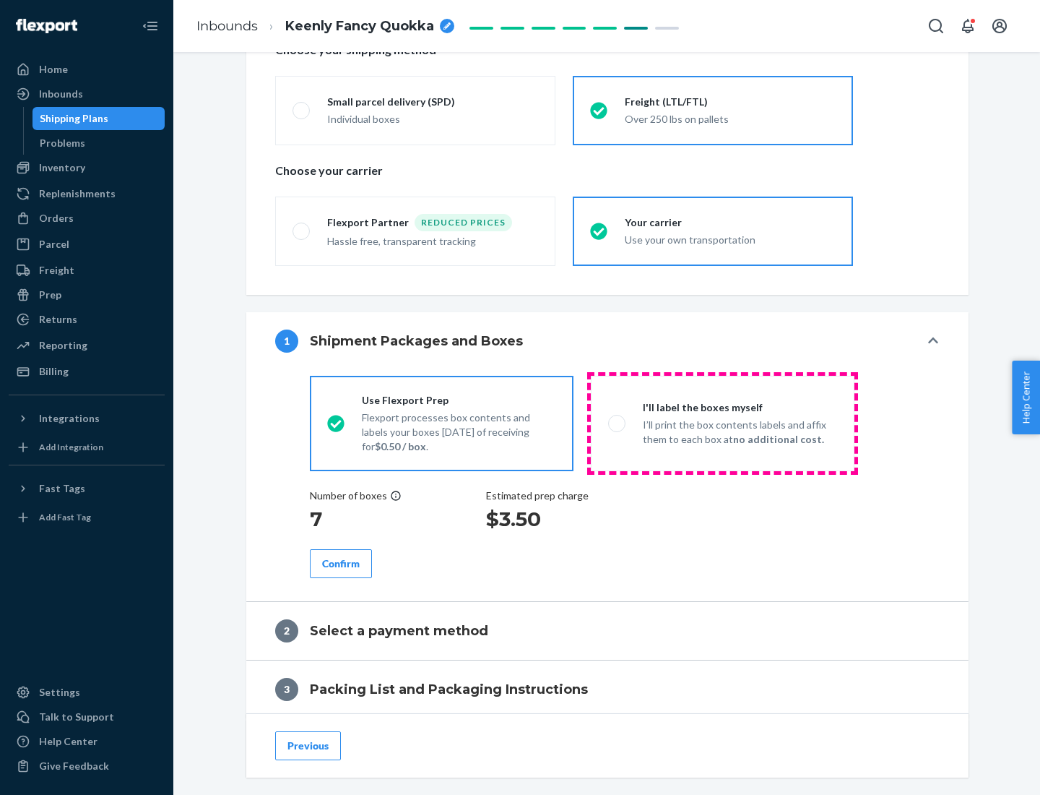
click at [722, 423] on p "I’ll print the box contents labels and affix them to each box at no additional …" at bounding box center [740, 432] width 194 height 29
click at [618, 423] on input "I'll label the boxes myself I’ll print the box contents labels and affix them t…" at bounding box center [612, 422] width 9 height 9
radio input "true"
radio input "false"
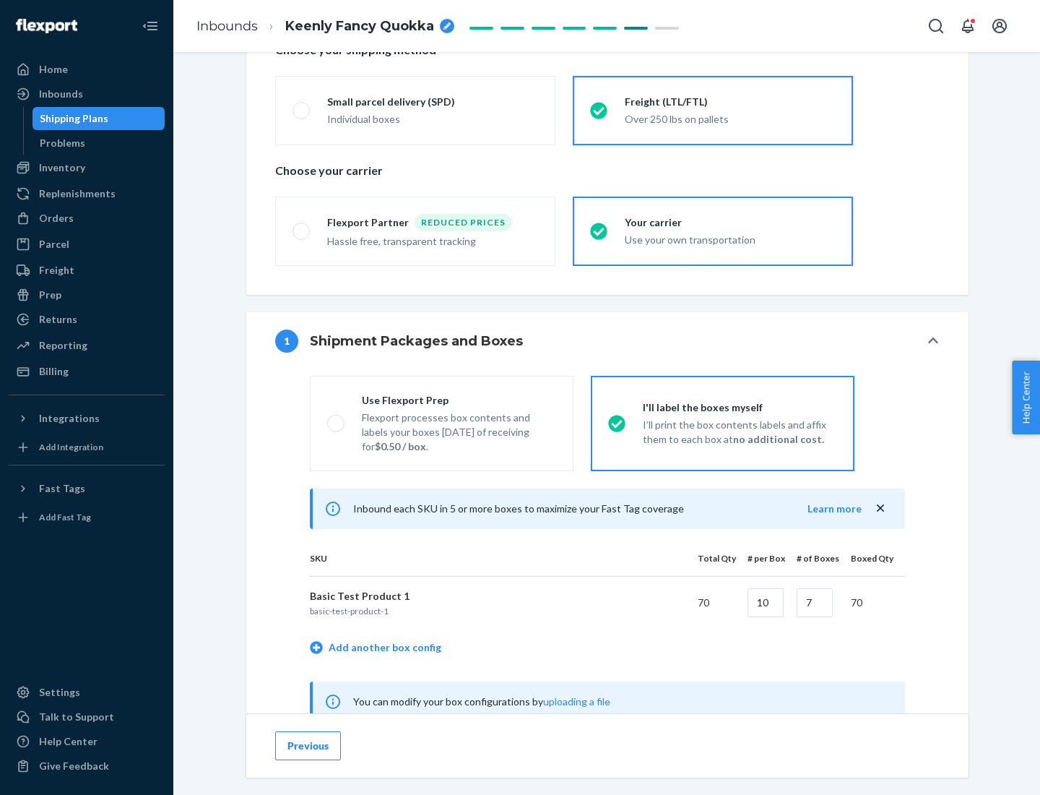
scroll to position [452, 0]
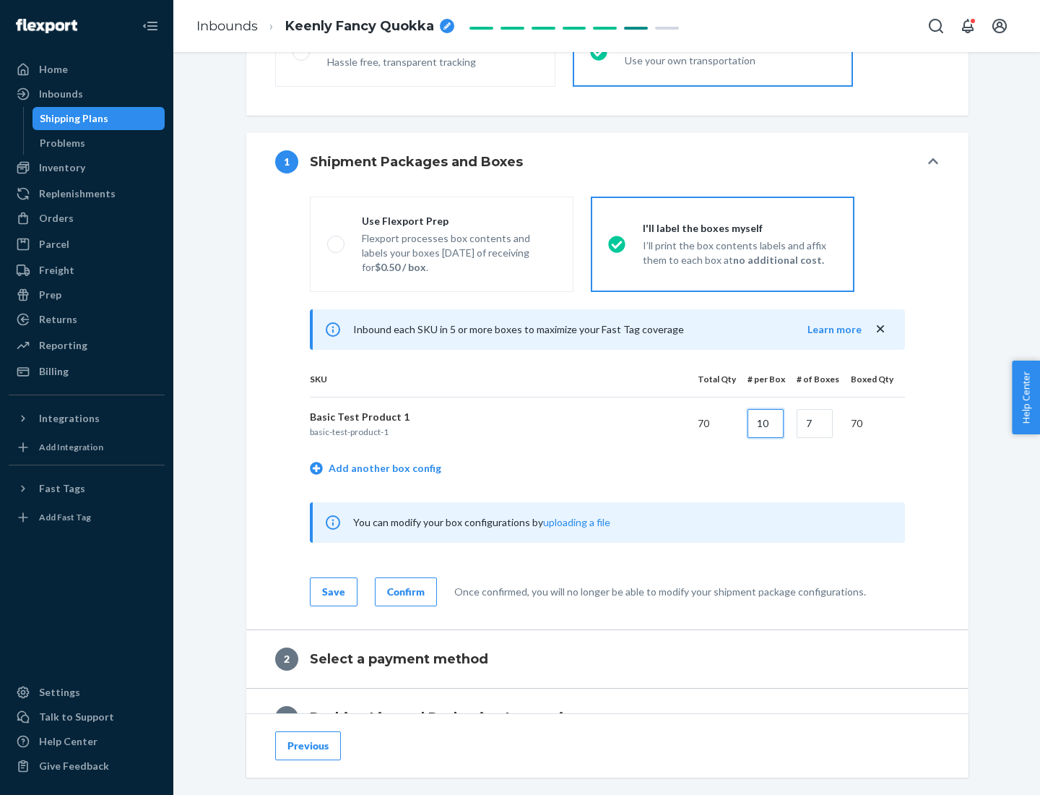
type input "10"
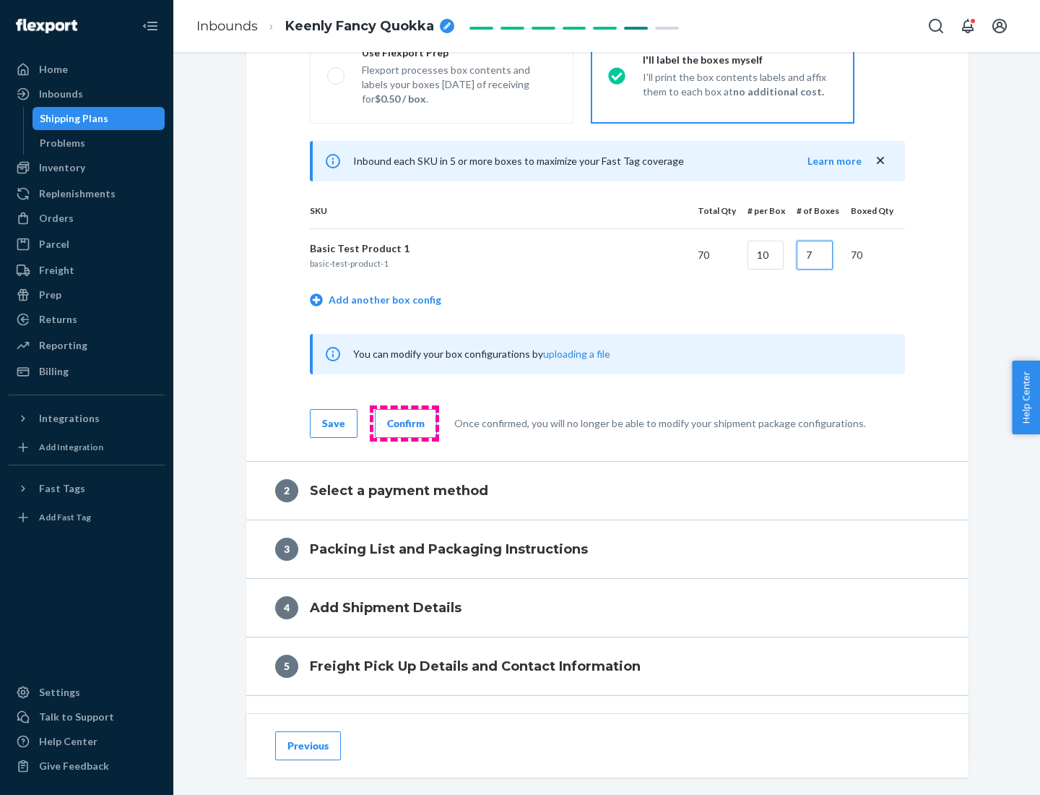
type input "7"
click at [404, 423] on div "Confirm" at bounding box center [406, 423] width 38 height 14
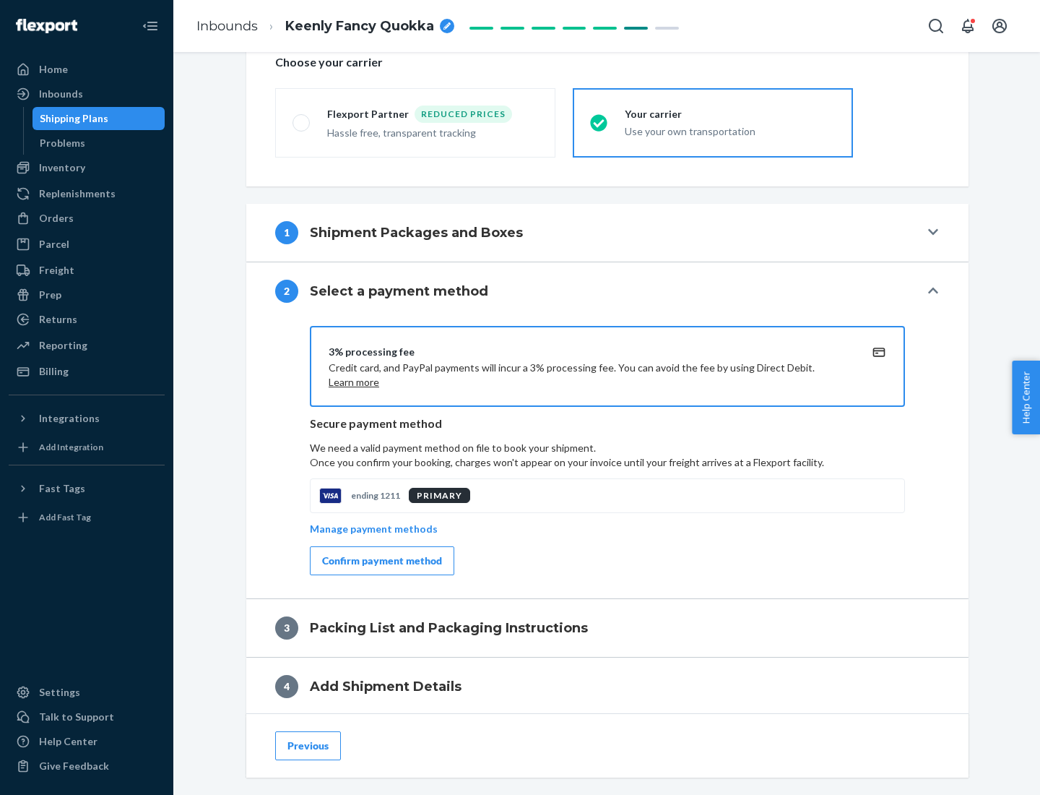
scroll to position [518, 0]
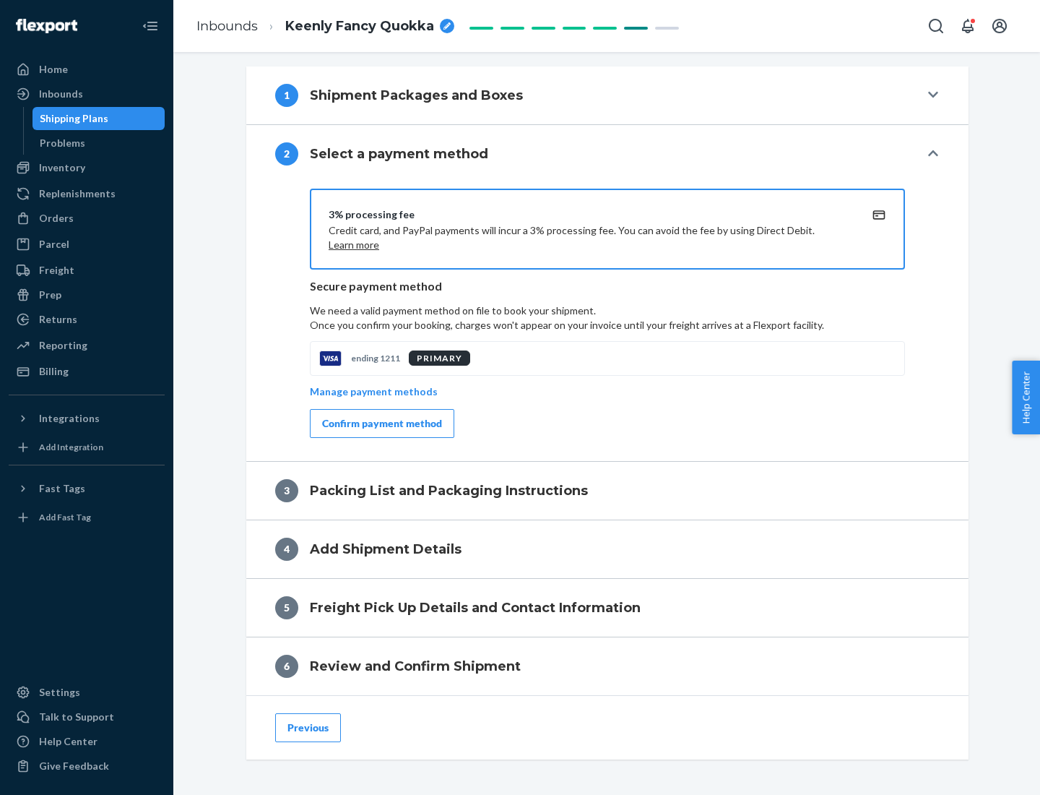
click at [381, 423] on div "Confirm payment method" at bounding box center [382, 423] width 120 height 14
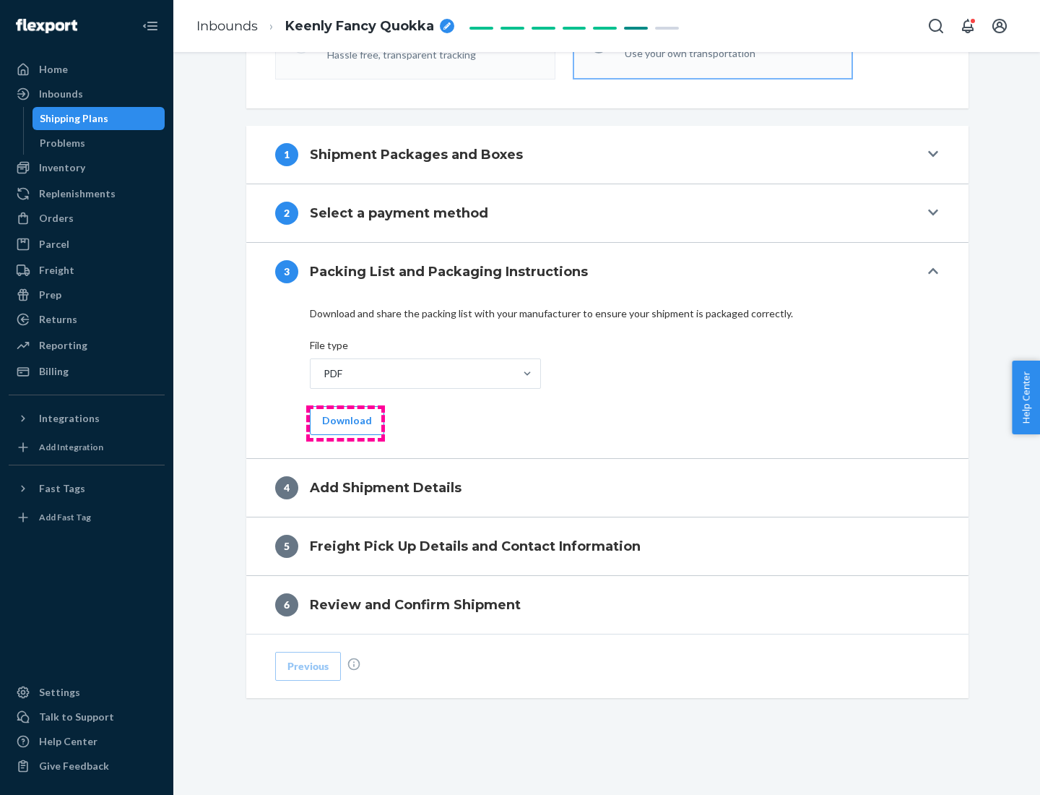
scroll to position [456, 0]
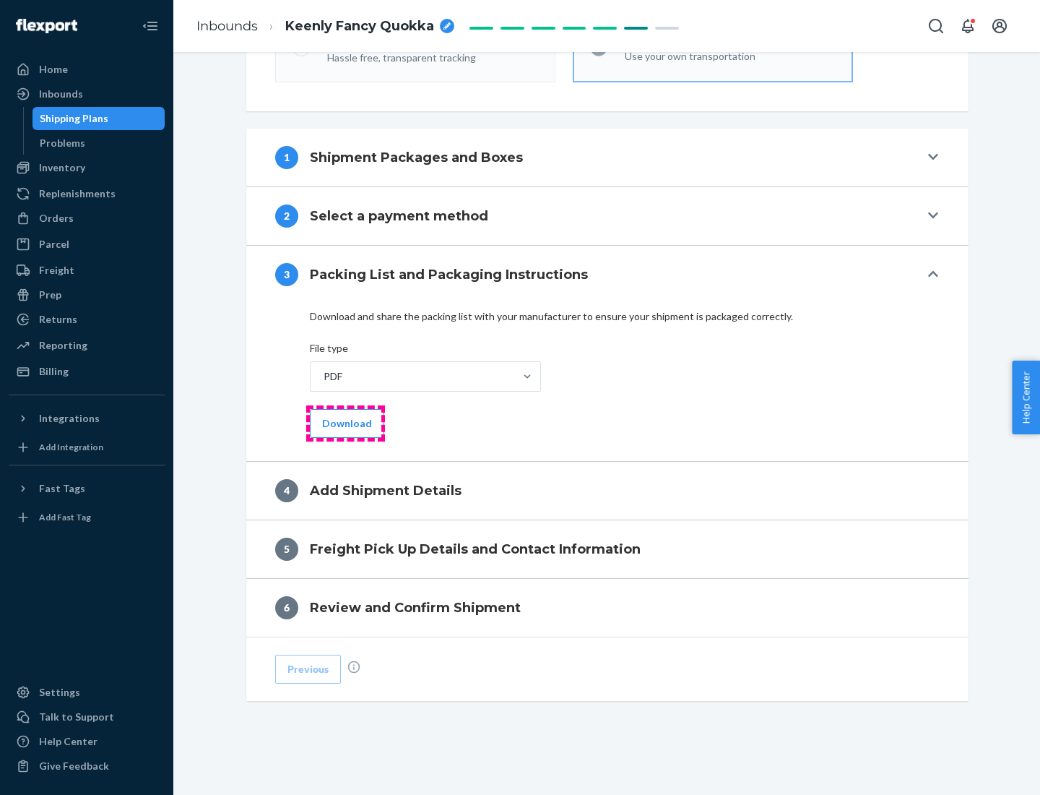
click at [345, 423] on button "Download" at bounding box center [347, 423] width 74 height 29
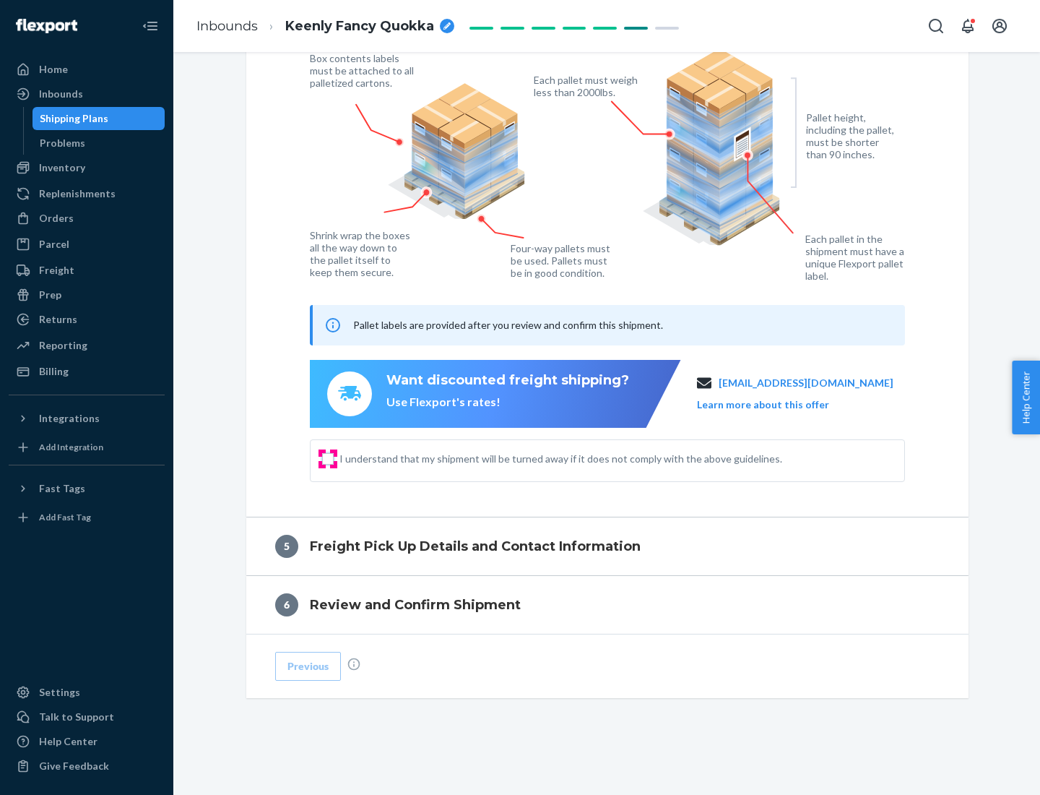
click at [328, 458] on input "I understand that my shipment will be turned away if it does not comply with th…" at bounding box center [328, 459] width 12 height 12
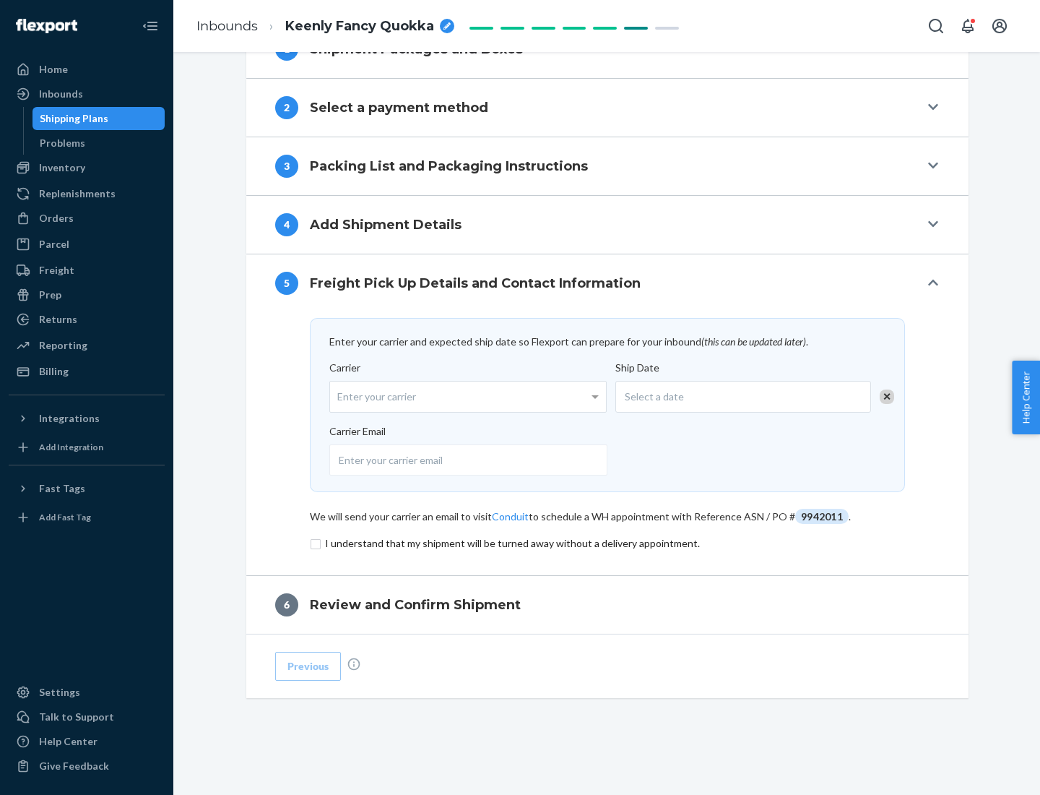
scroll to position [564, 0]
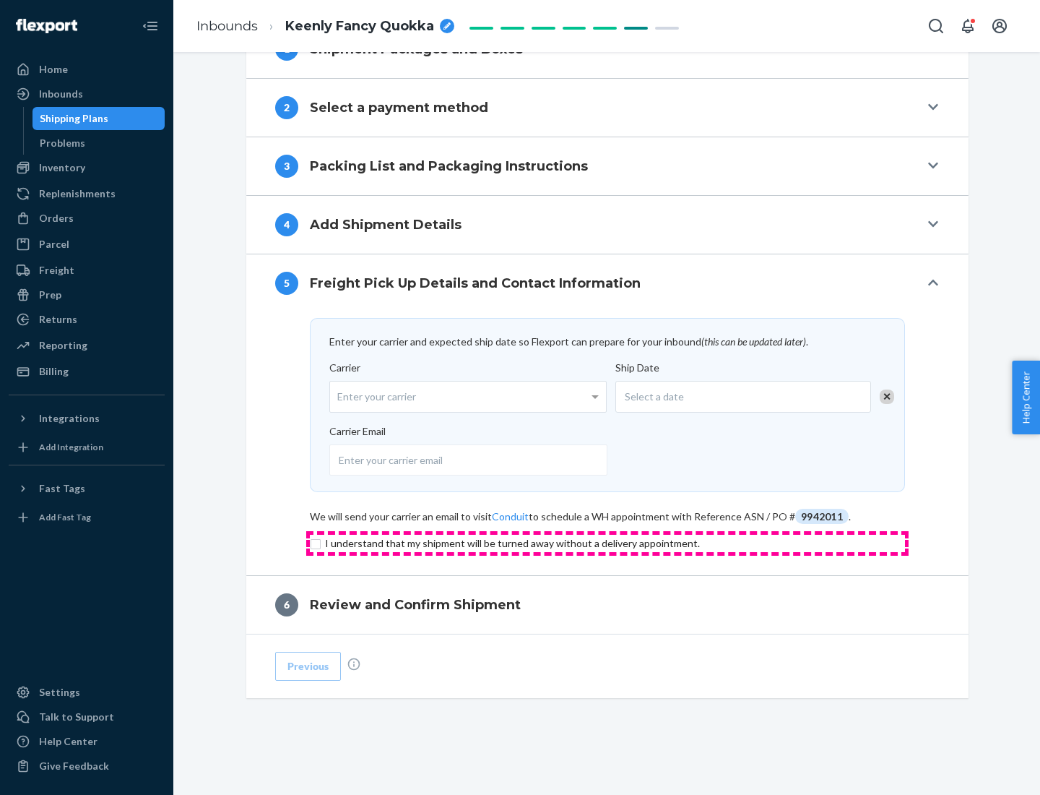
click at [608, 543] on input "checkbox" at bounding box center [607, 543] width 595 height 17
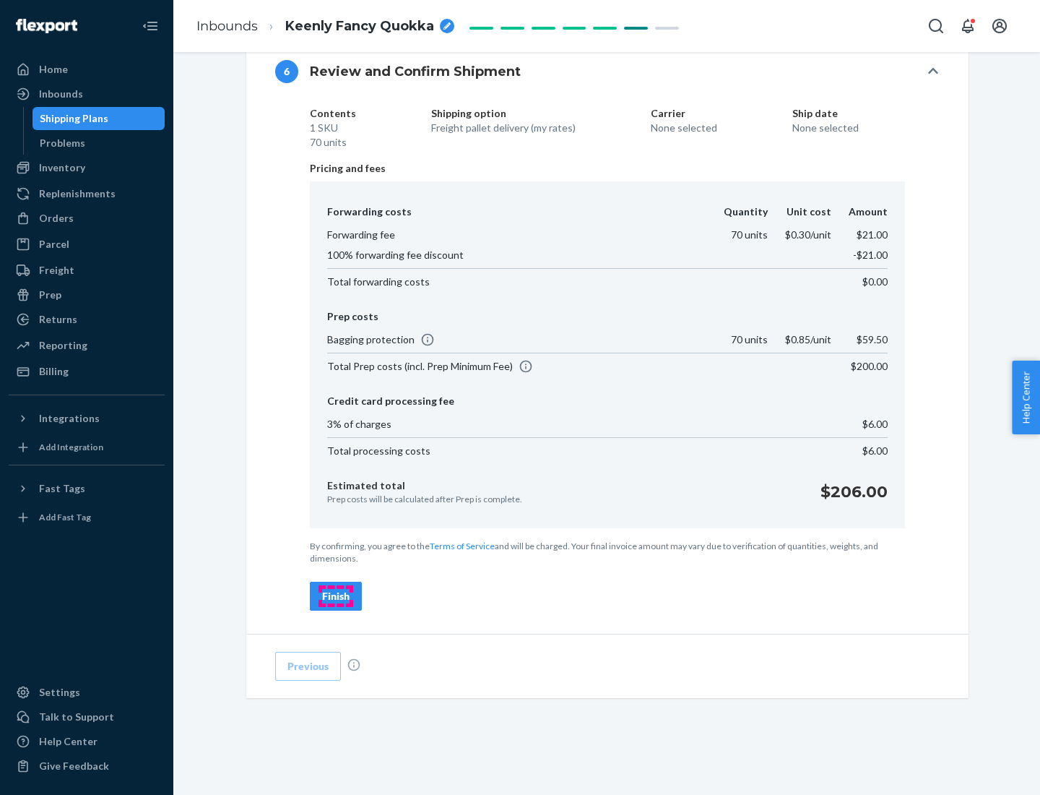
click at [336, 596] on div "Finish" at bounding box center [335, 596] width 27 height 14
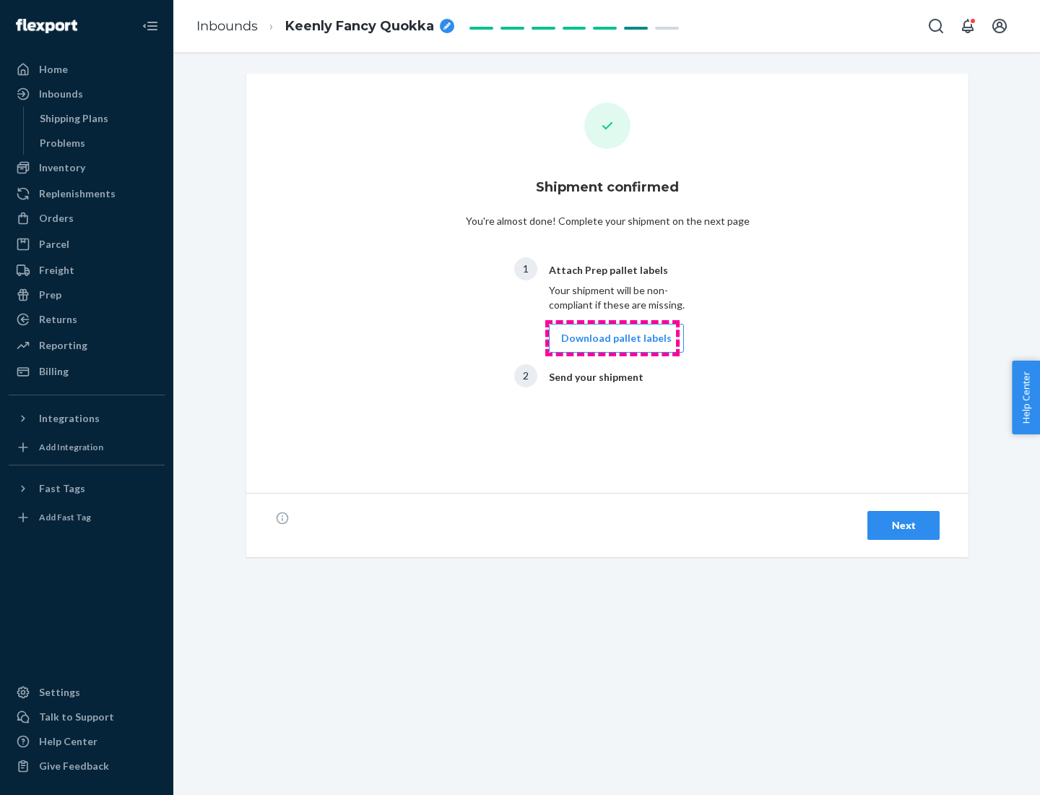
click at [613, 338] on button "Download pallet labels" at bounding box center [616, 338] width 135 height 29
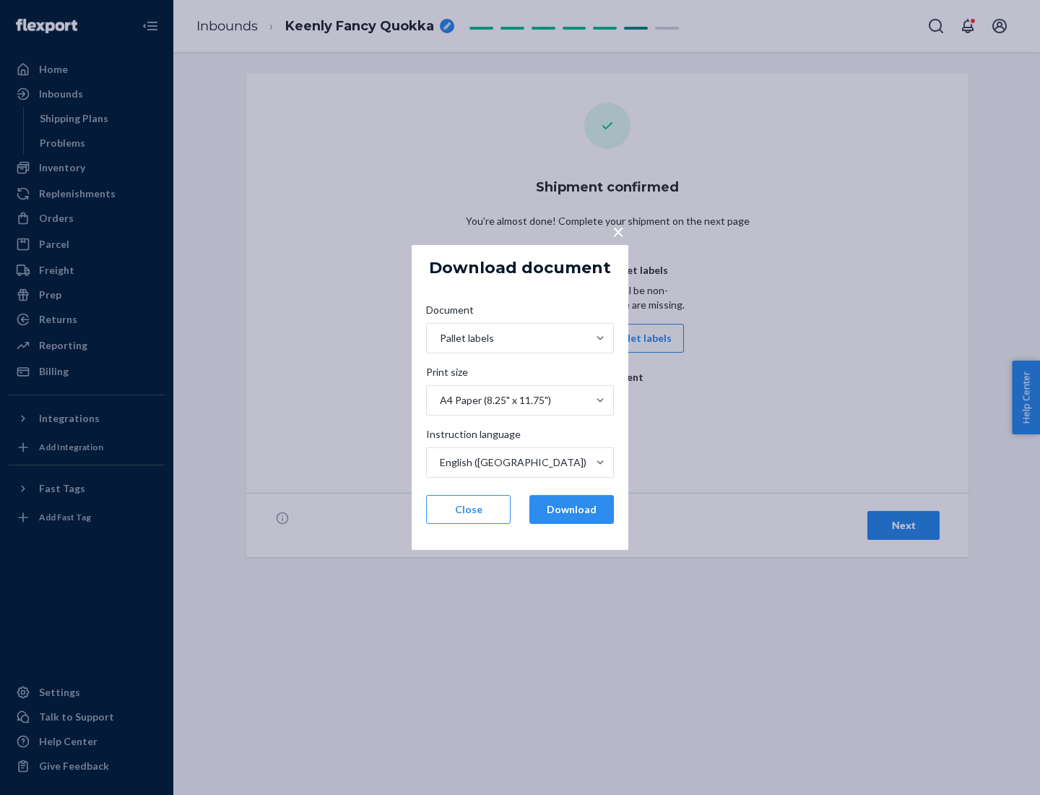
click at [571, 509] on button "Download" at bounding box center [572, 509] width 85 height 29
click at [618, 230] on span "×" at bounding box center [619, 231] width 12 height 25
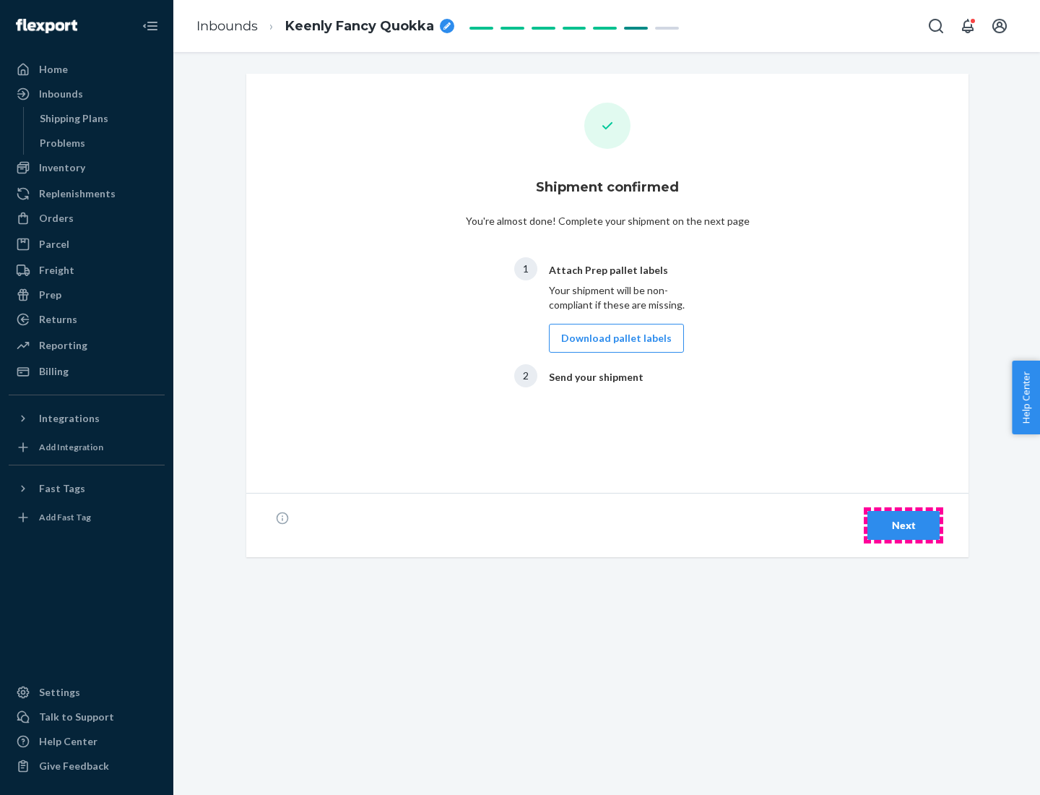
click at [904, 525] on div "Next" at bounding box center [904, 525] width 48 height 14
